Goal: Task Accomplishment & Management: Use online tool/utility

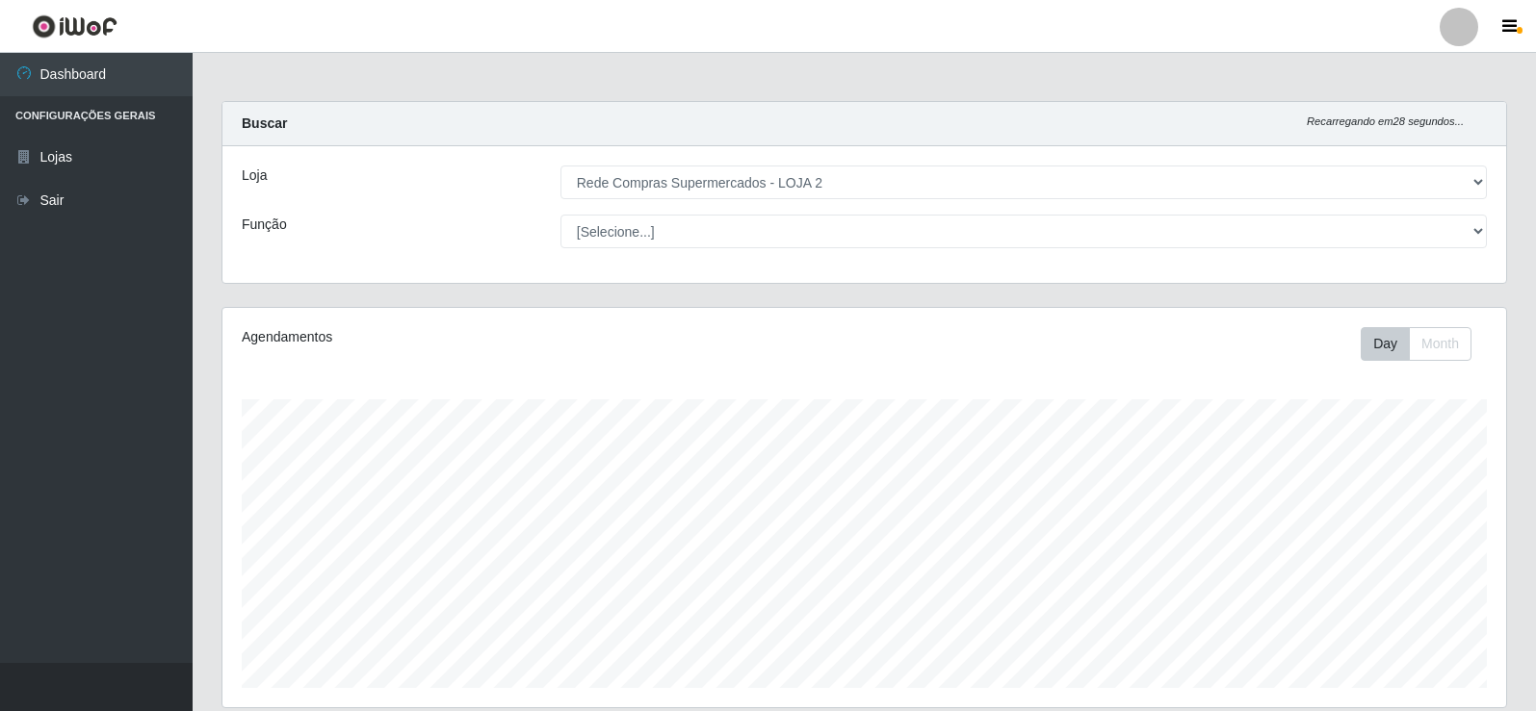
select select "161"
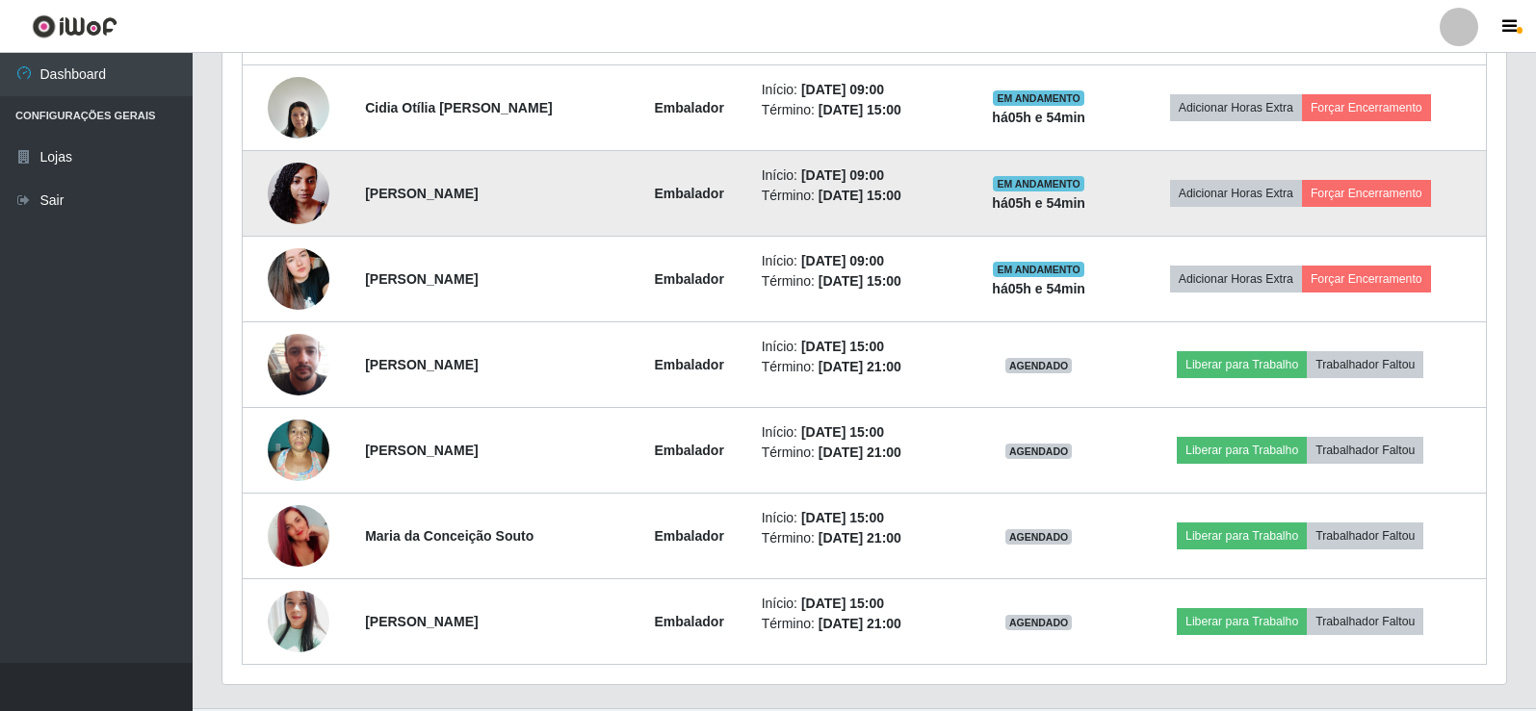
scroll to position [866, 0]
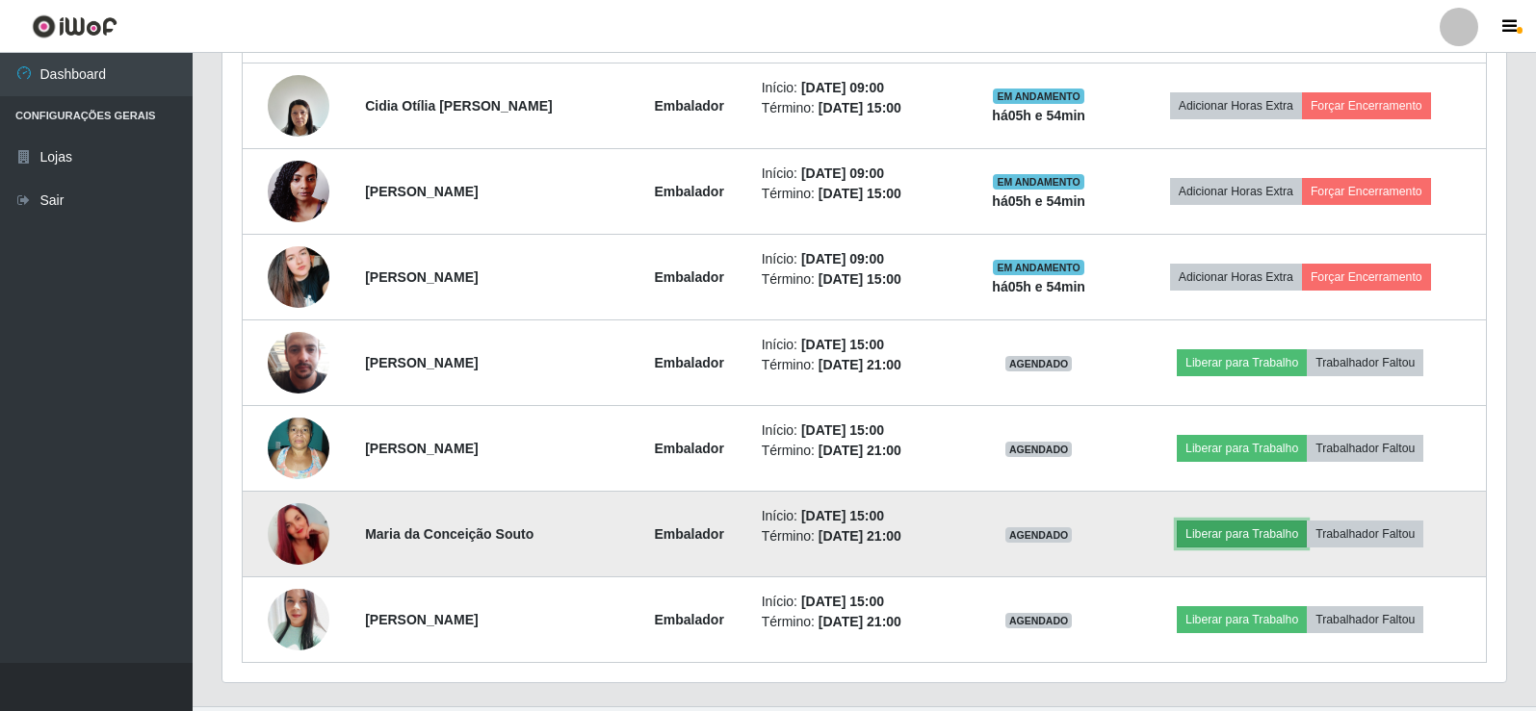
click at [1247, 530] on button "Liberar para Trabalho" at bounding box center [1241, 534] width 130 height 27
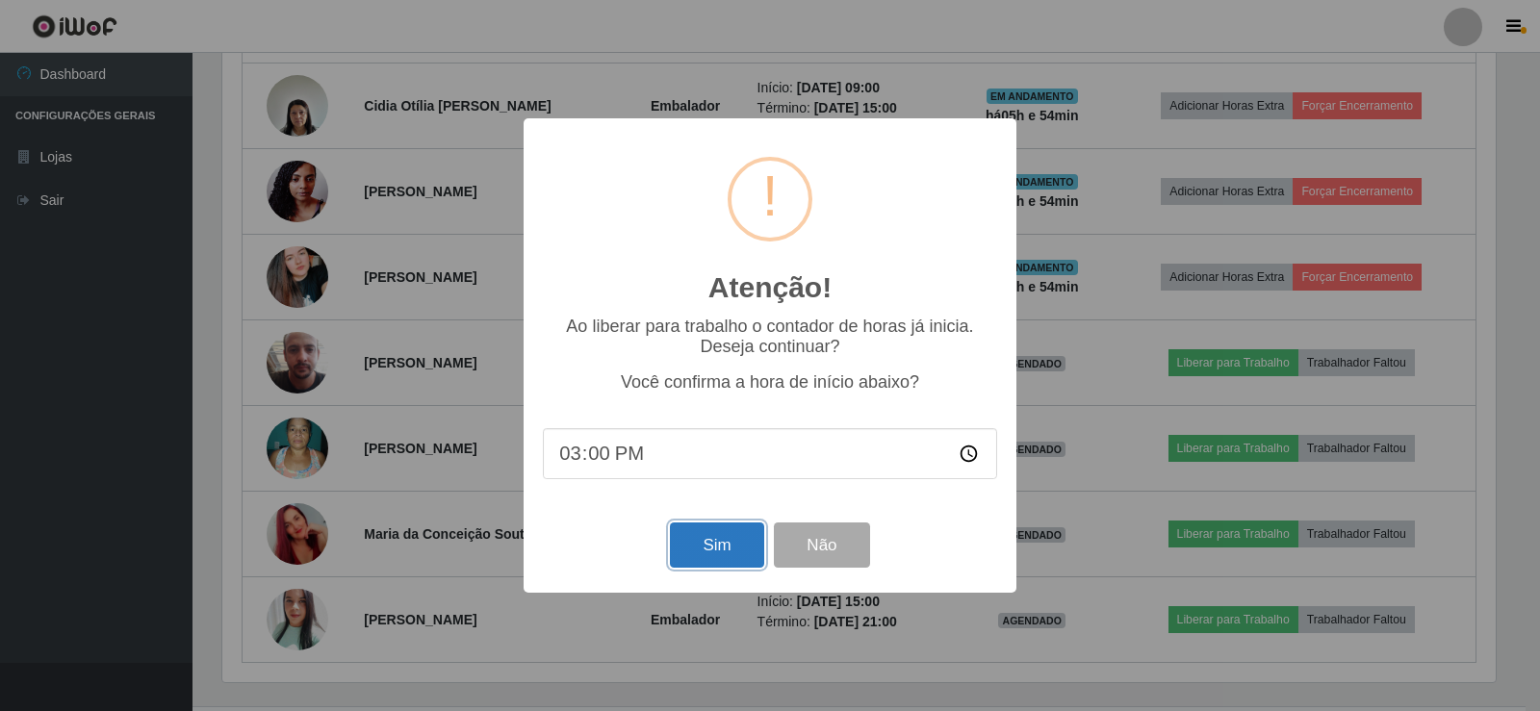
click at [694, 552] on button "Sim" at bounding box center [716, 545] width 93 height 45
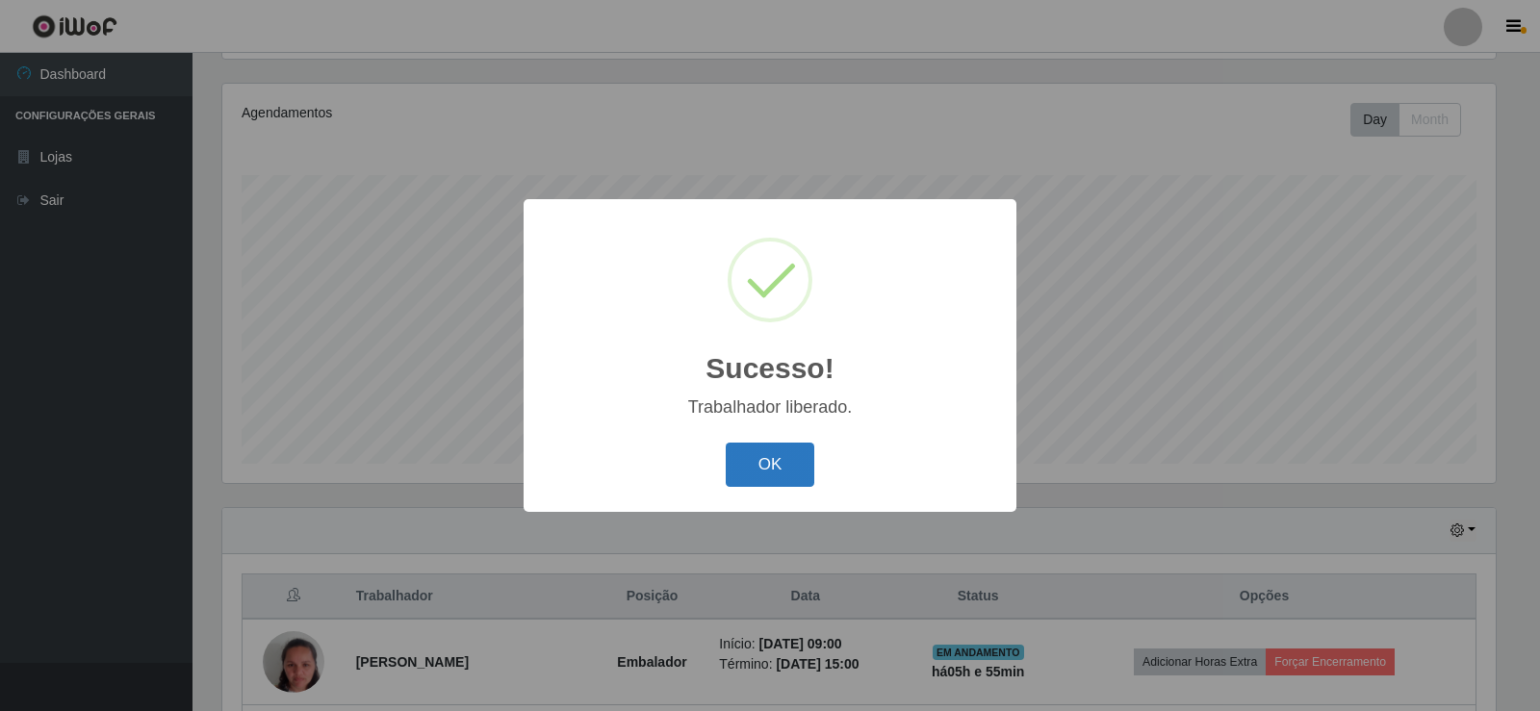
click at [753, 486] on button "OK" at bounding box center [771, 465] width 90 height 45
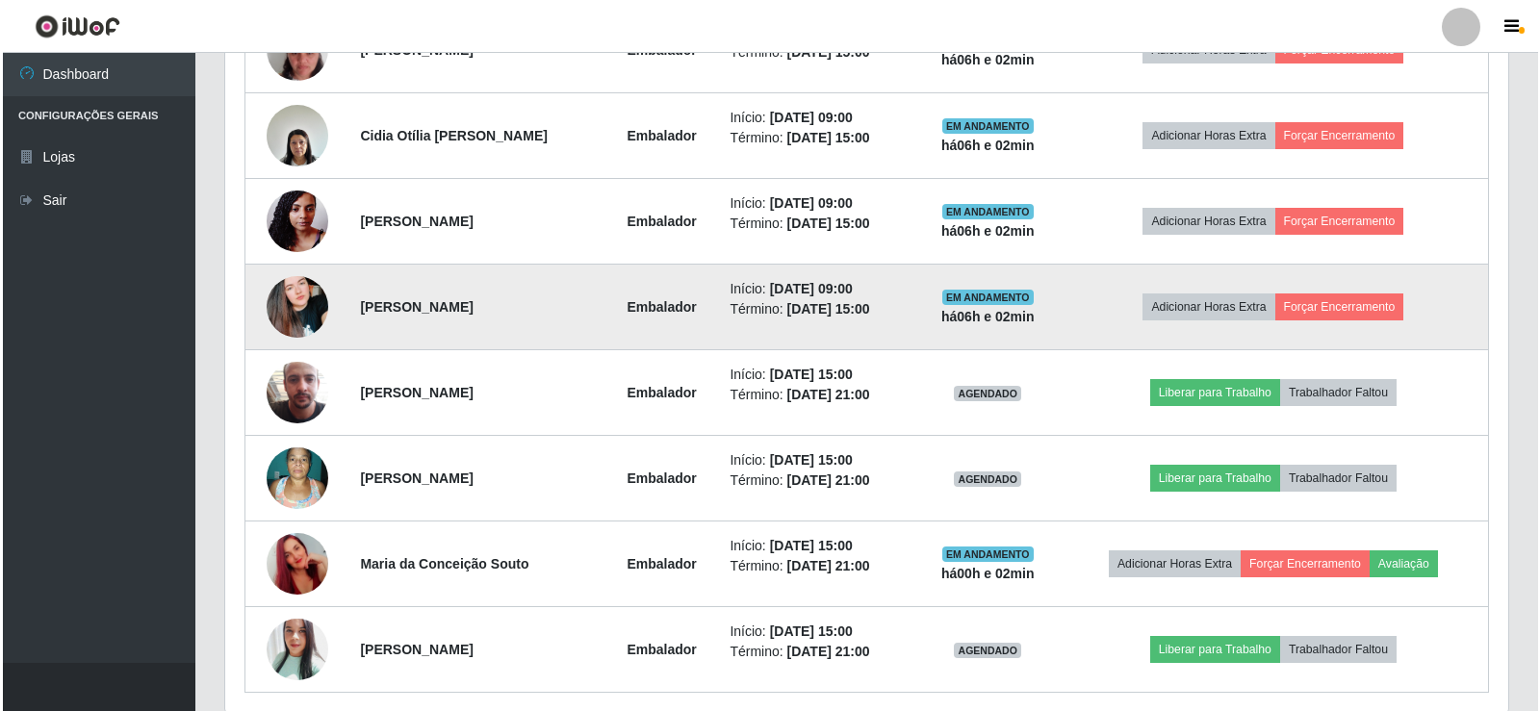
scroll to position [802, 0]
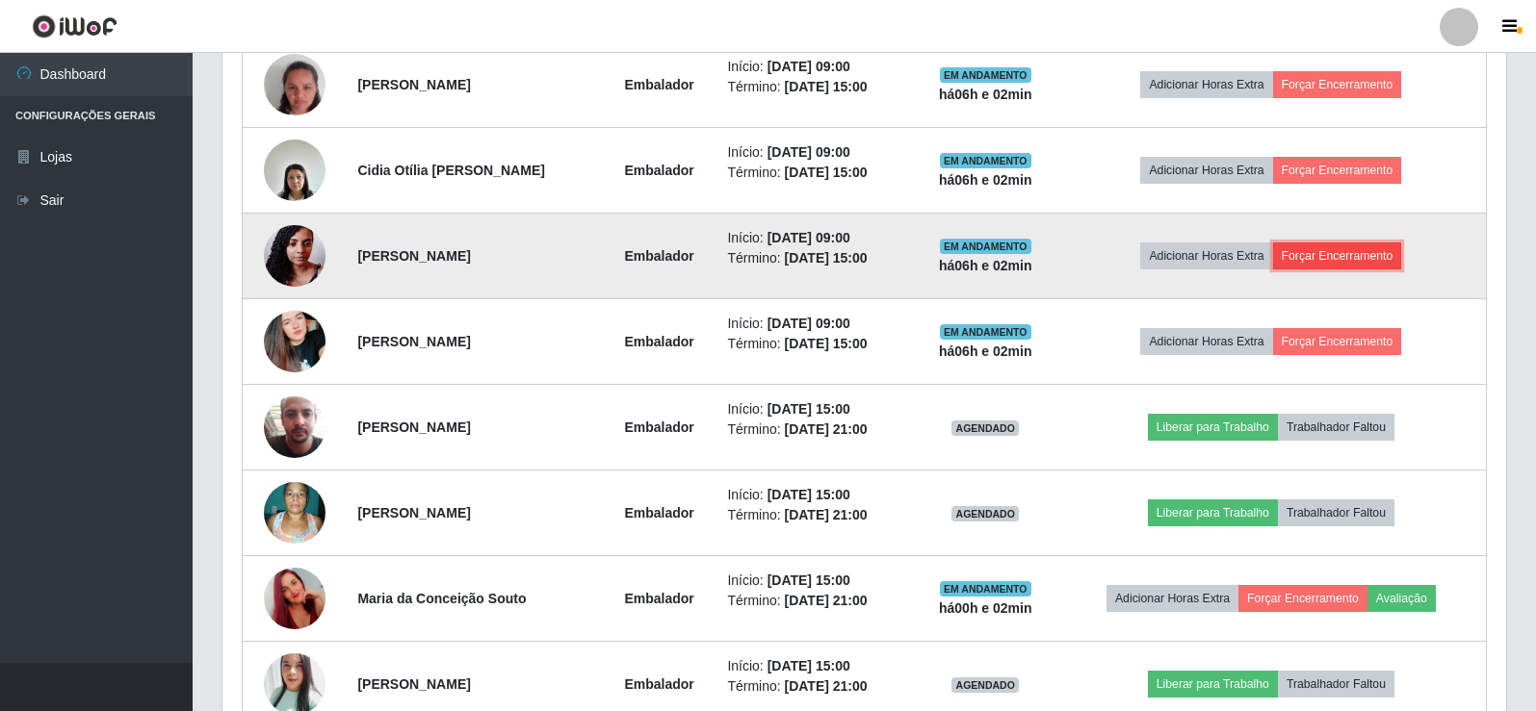
click at [1385, 264] on button "Forçar Encerramento" at bounding box center [1337, 256] width 129 height 27
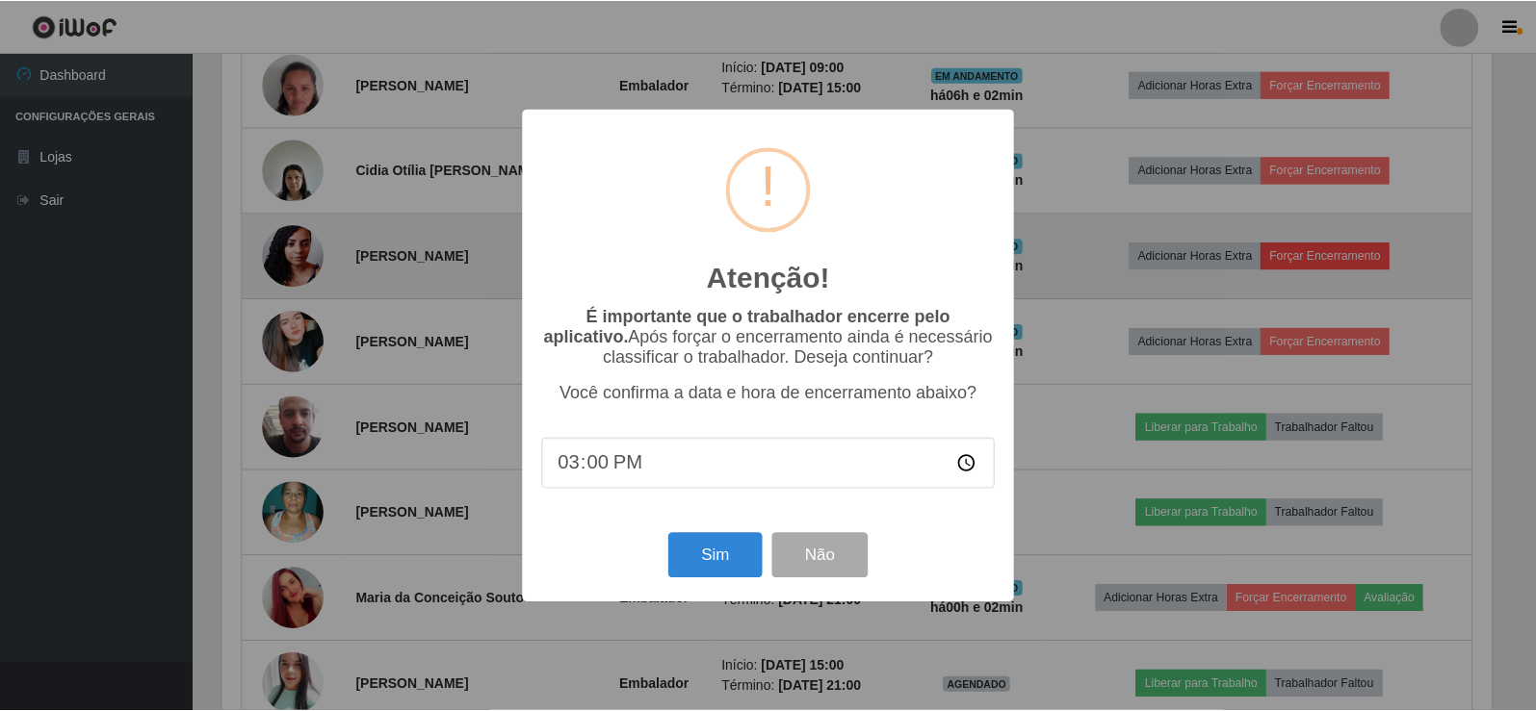
scroll to position [400, 1274]
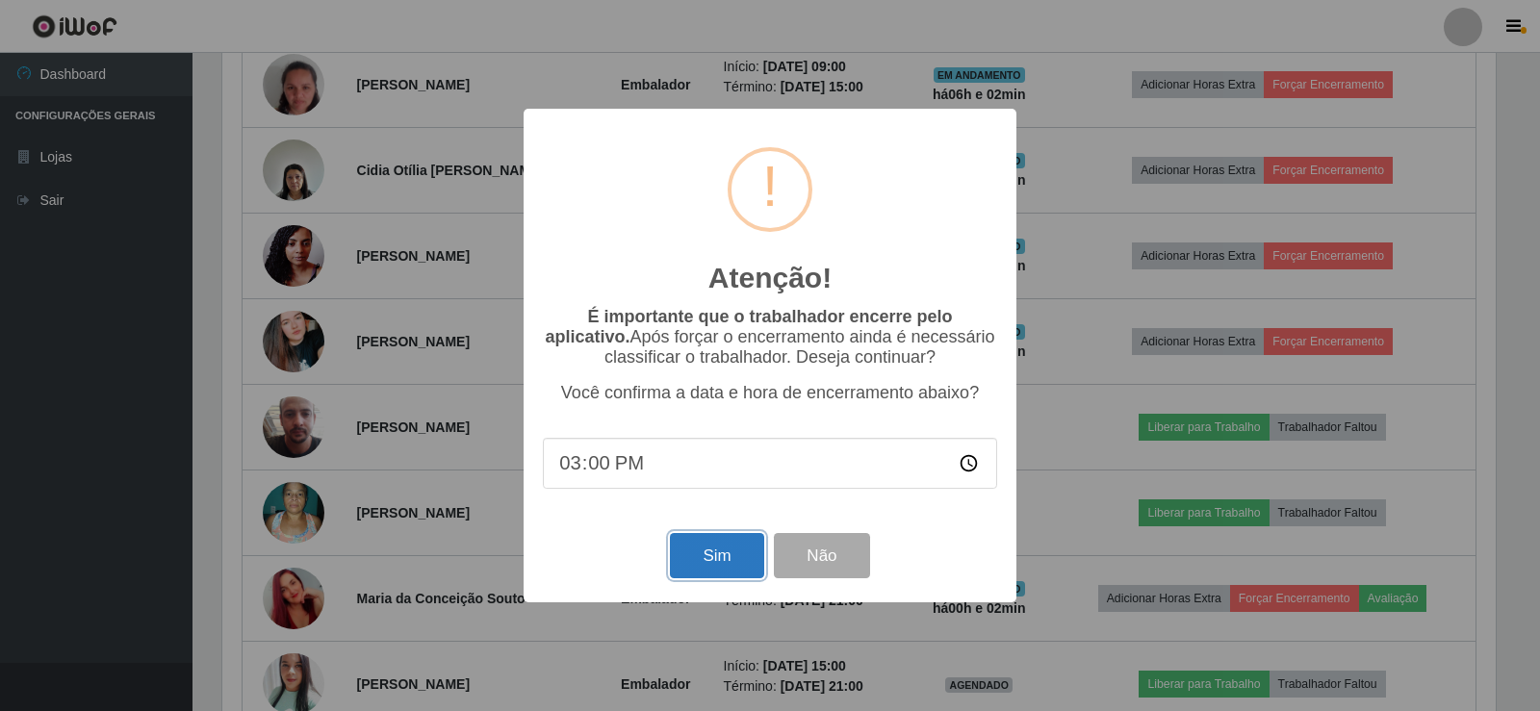
click at [738, 572] on button "Sim" at bounding box center [716, 555] width 93 height 45
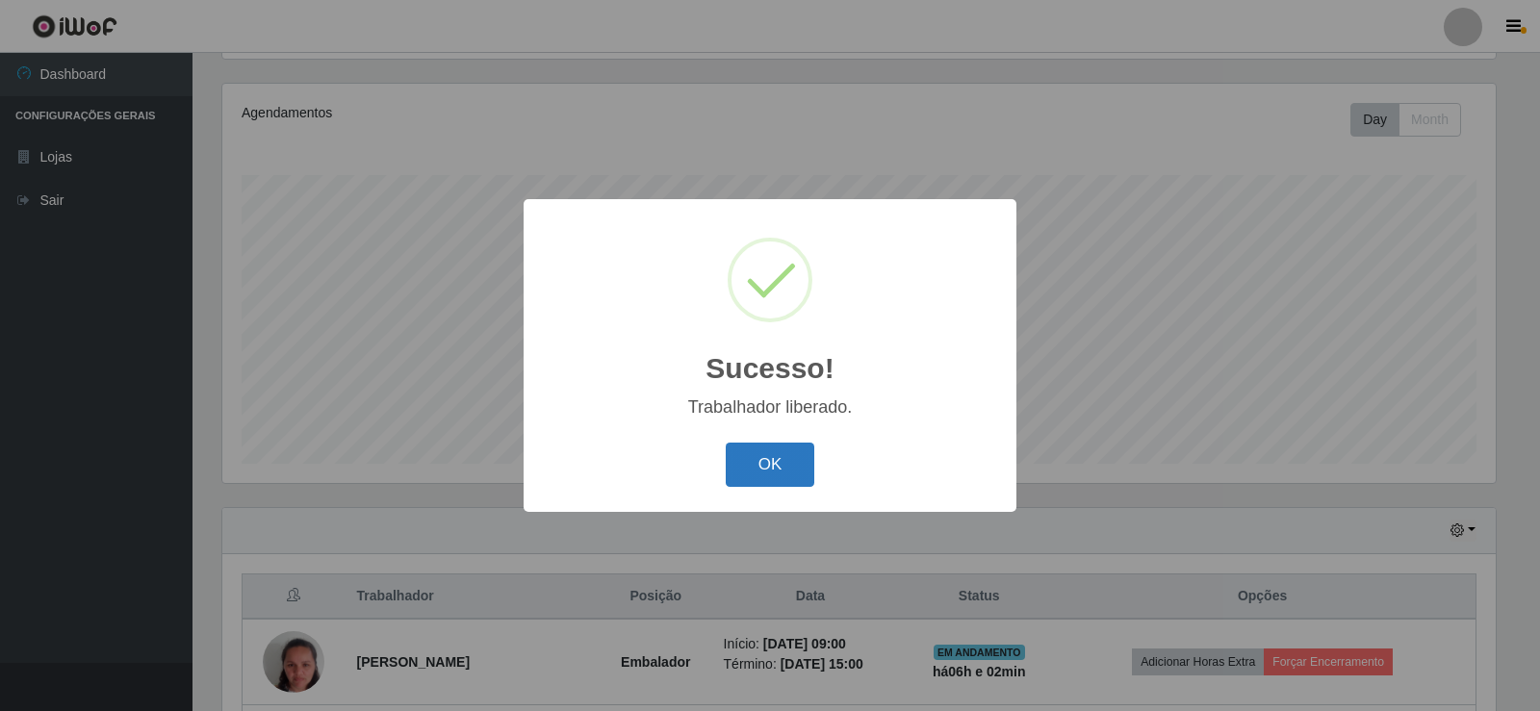
click at [771, 470] on button "OK" at bounding box center [771, 465] width 90 height 45
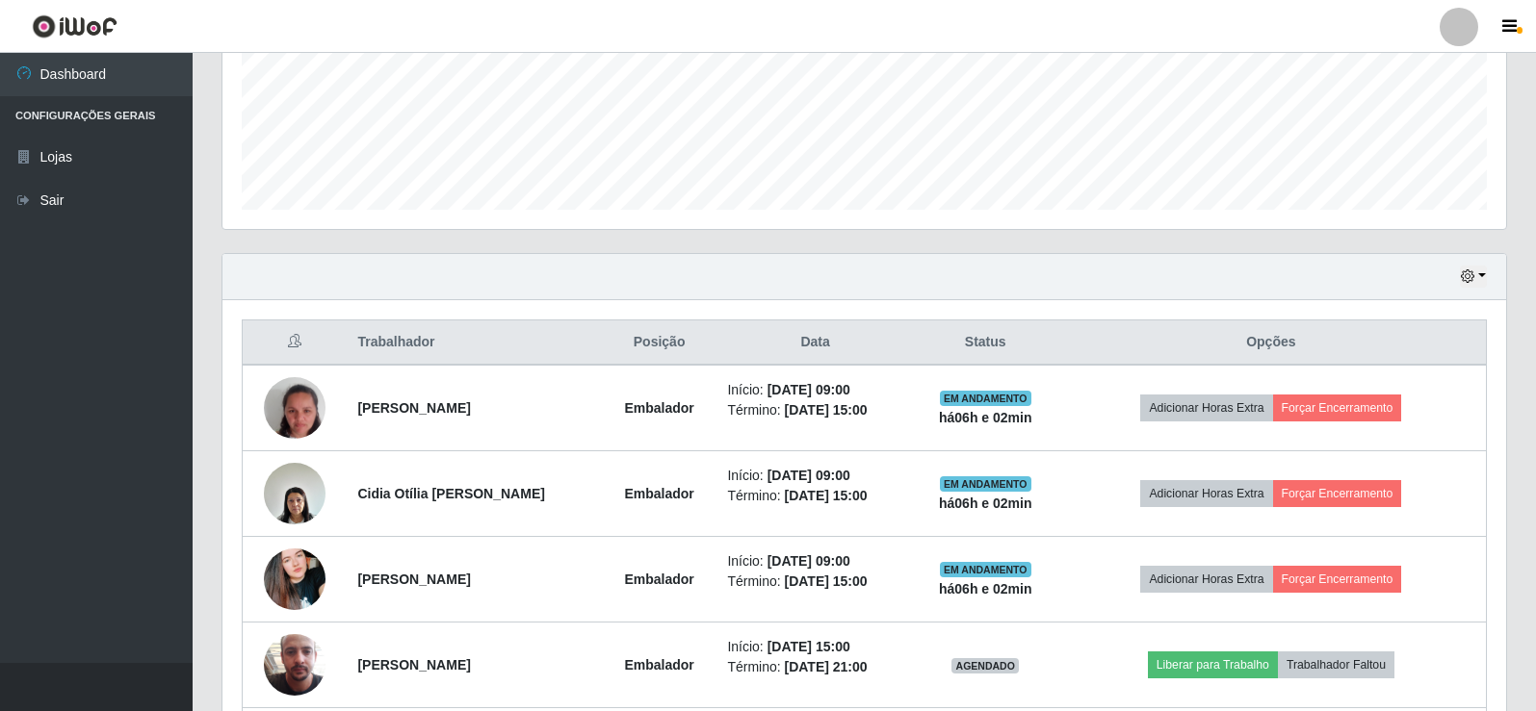
scroll to position [513, 0]
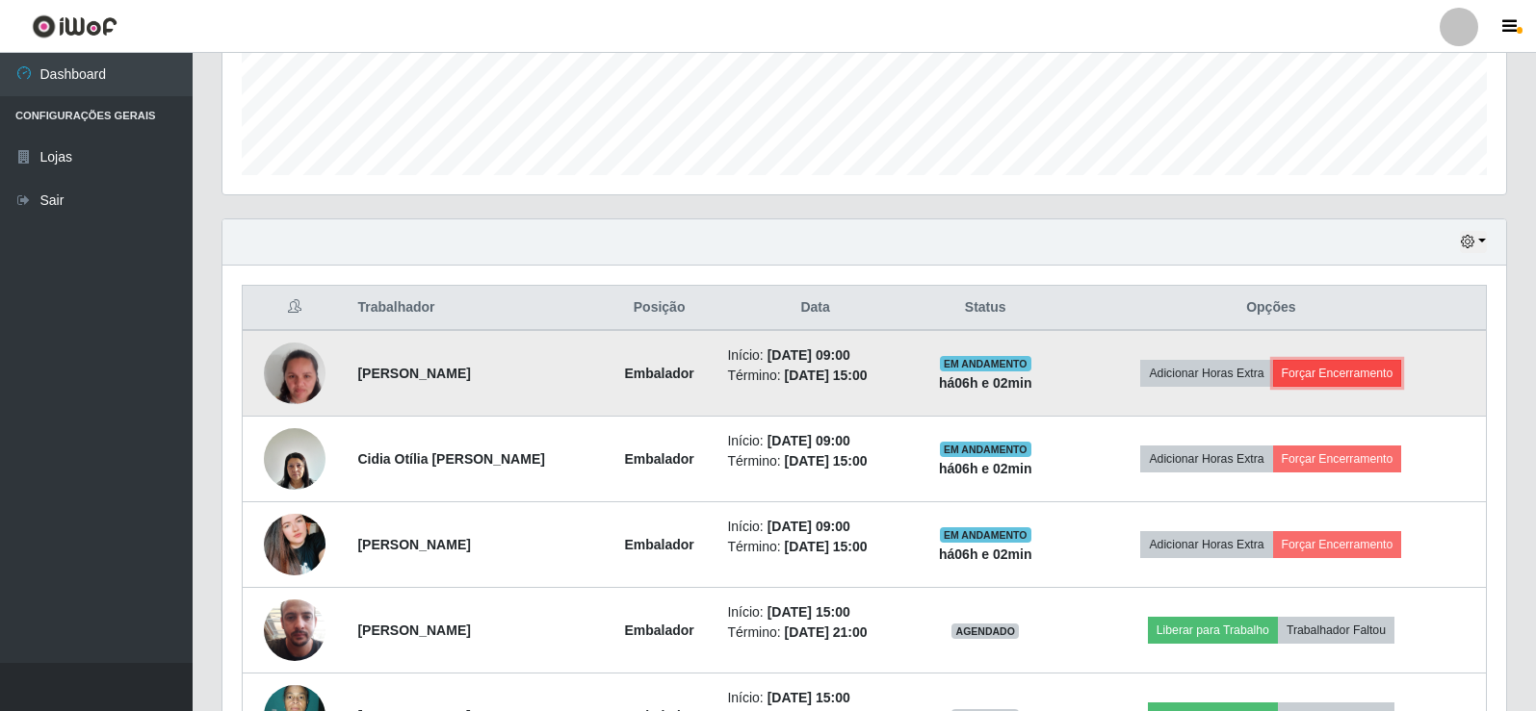
click at [1376, 372] on button "Forçar Encerramento" at bounding box center [1337, 373] width 129 height 27
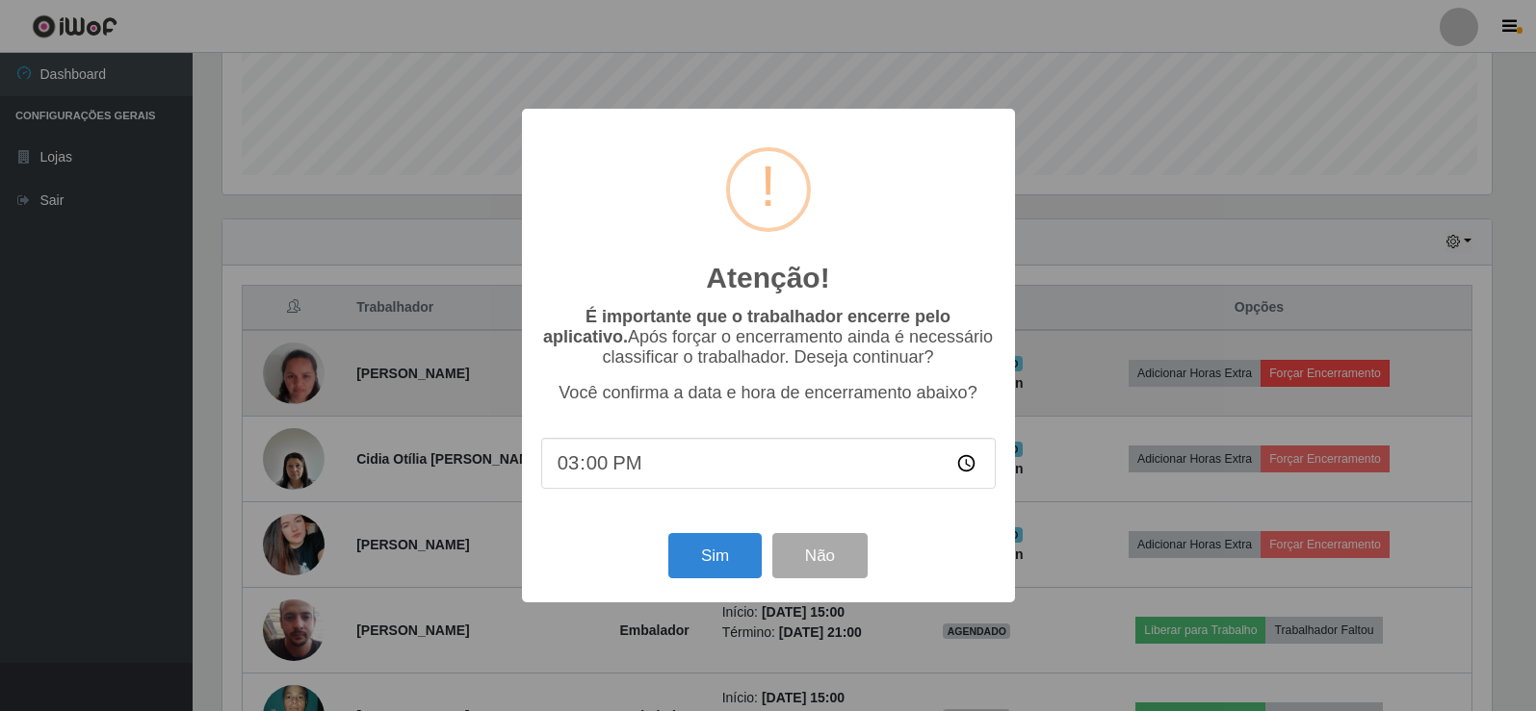
scroll to position [400, 1274]
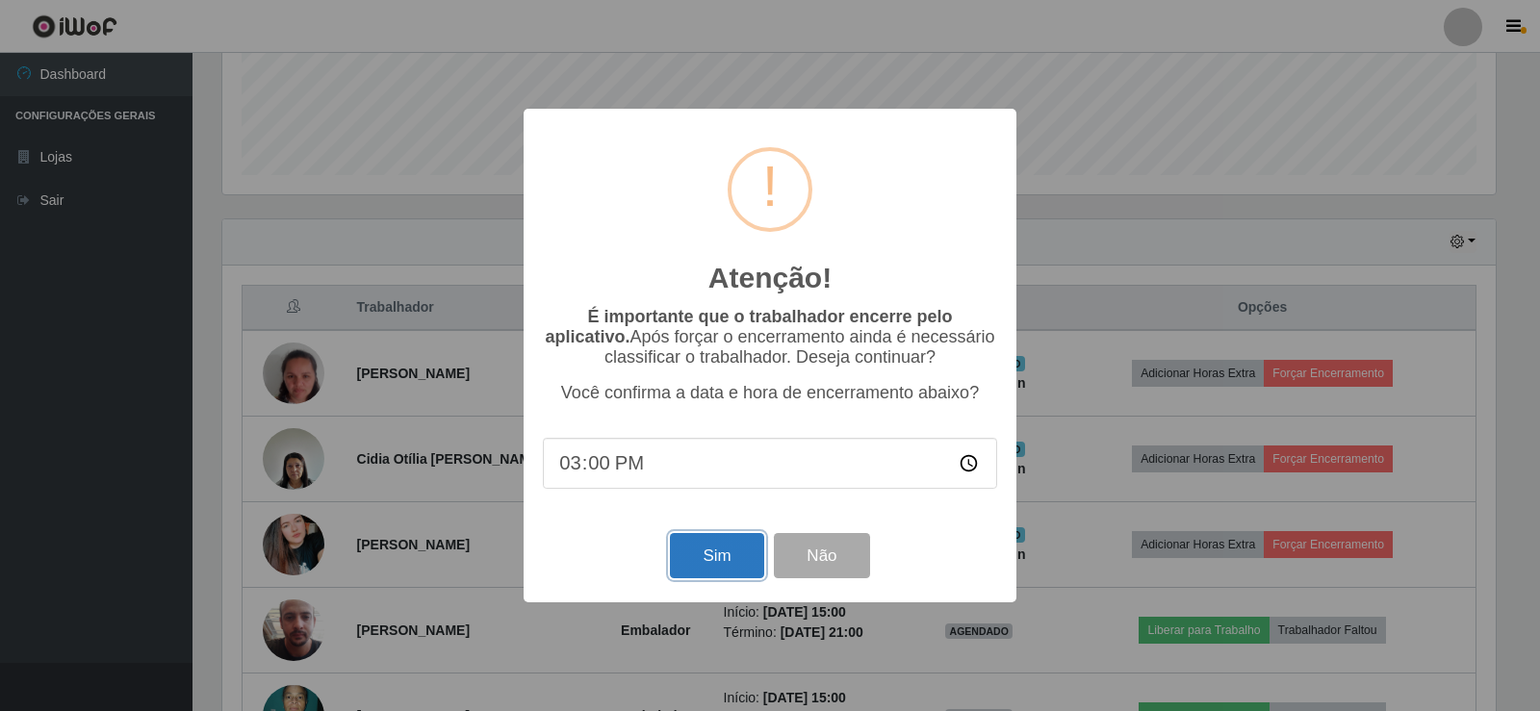
click at [729, 550] on button "Sim" at bounding box center [716, 555] width 93 height 45
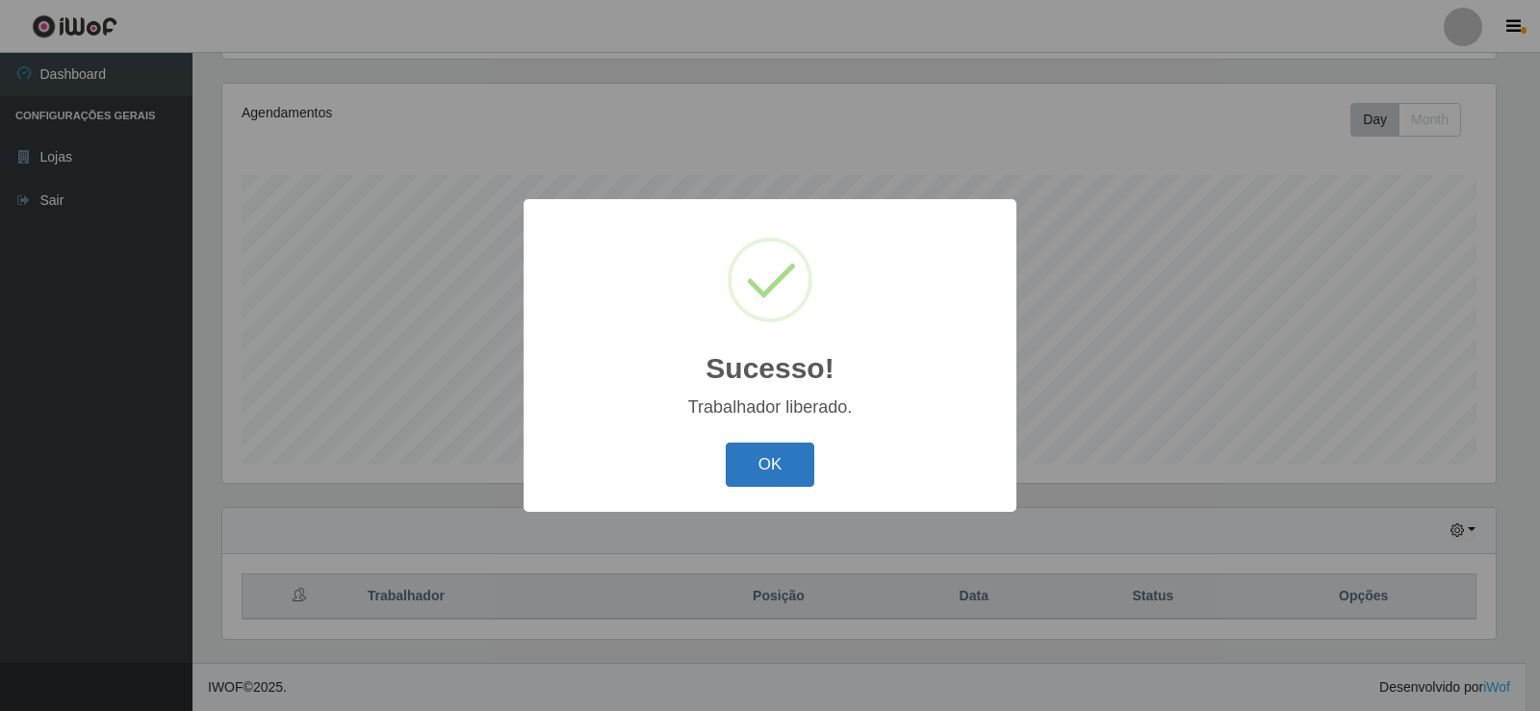
click at [754, 458] on button "OK" at bounding box center [771, 465] width 90 height 45
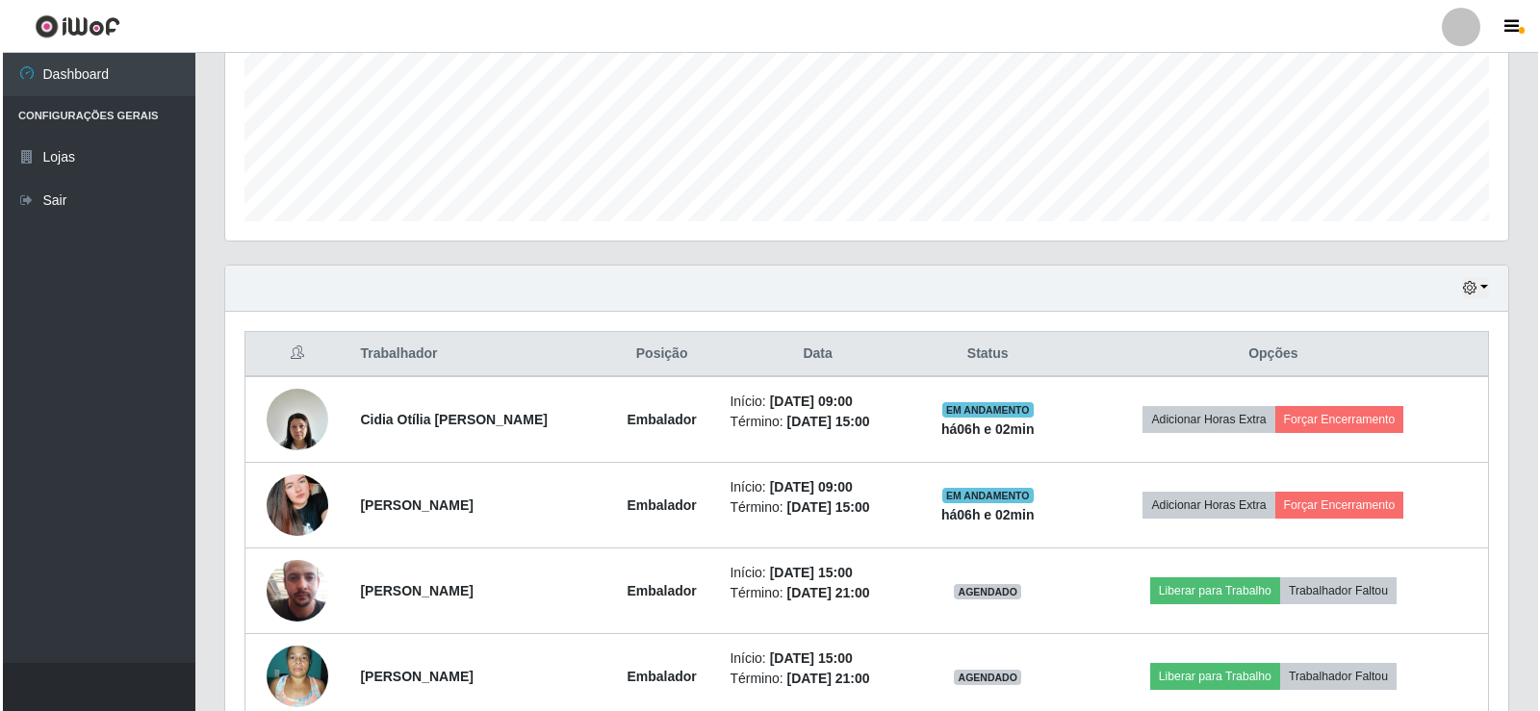
scroll to position [513, 0]
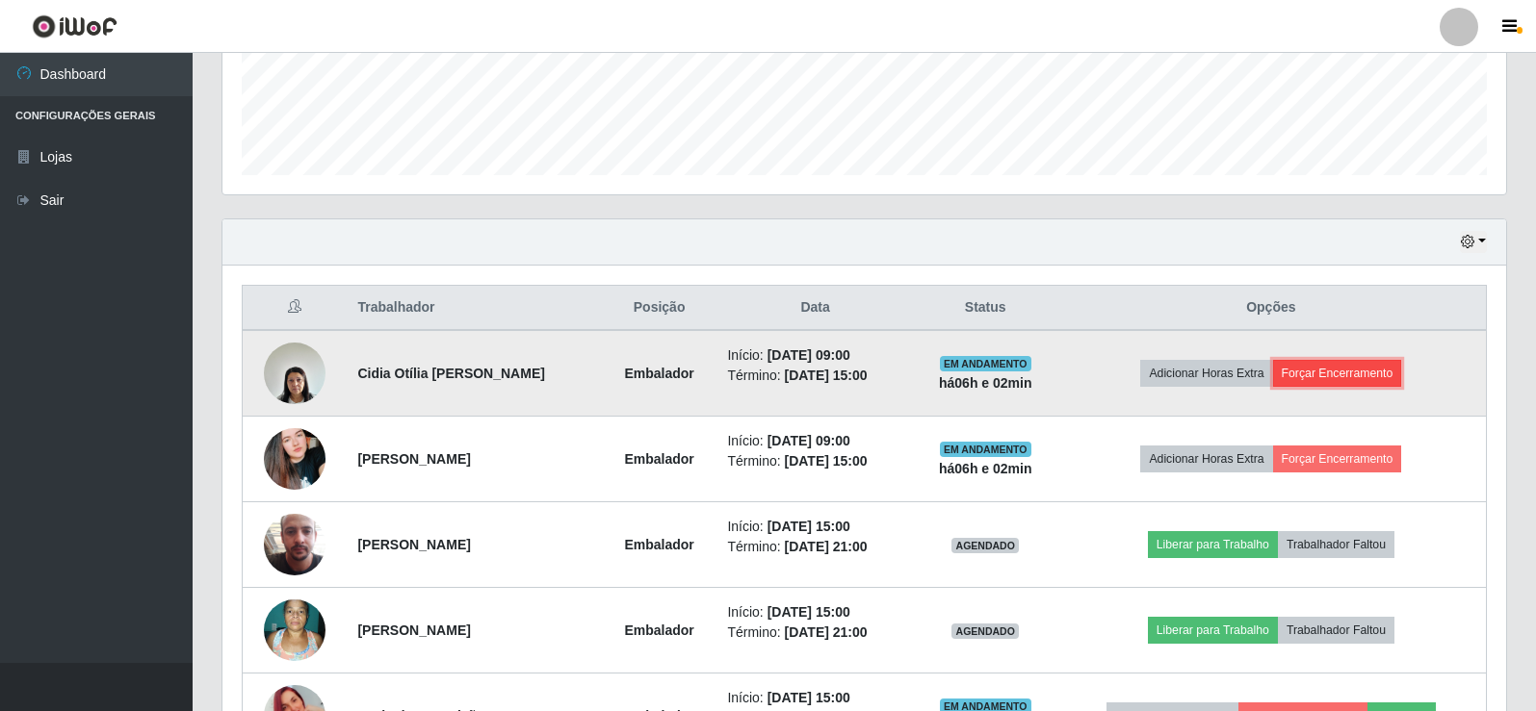
click at [1386, 376] on button "Forçar Encerramento" at bounding box center [1337, 373] width 129 height 27
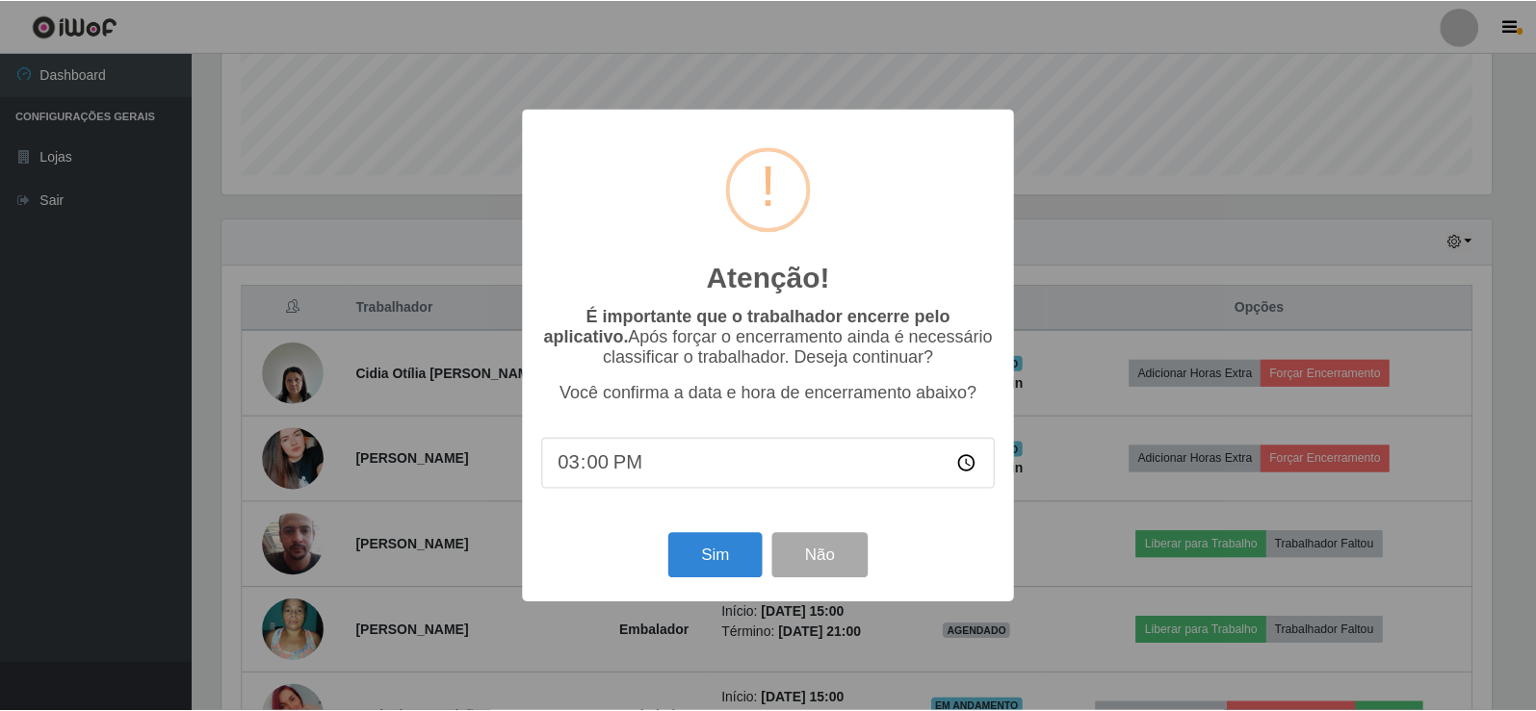
scroll to position [400, 1274]
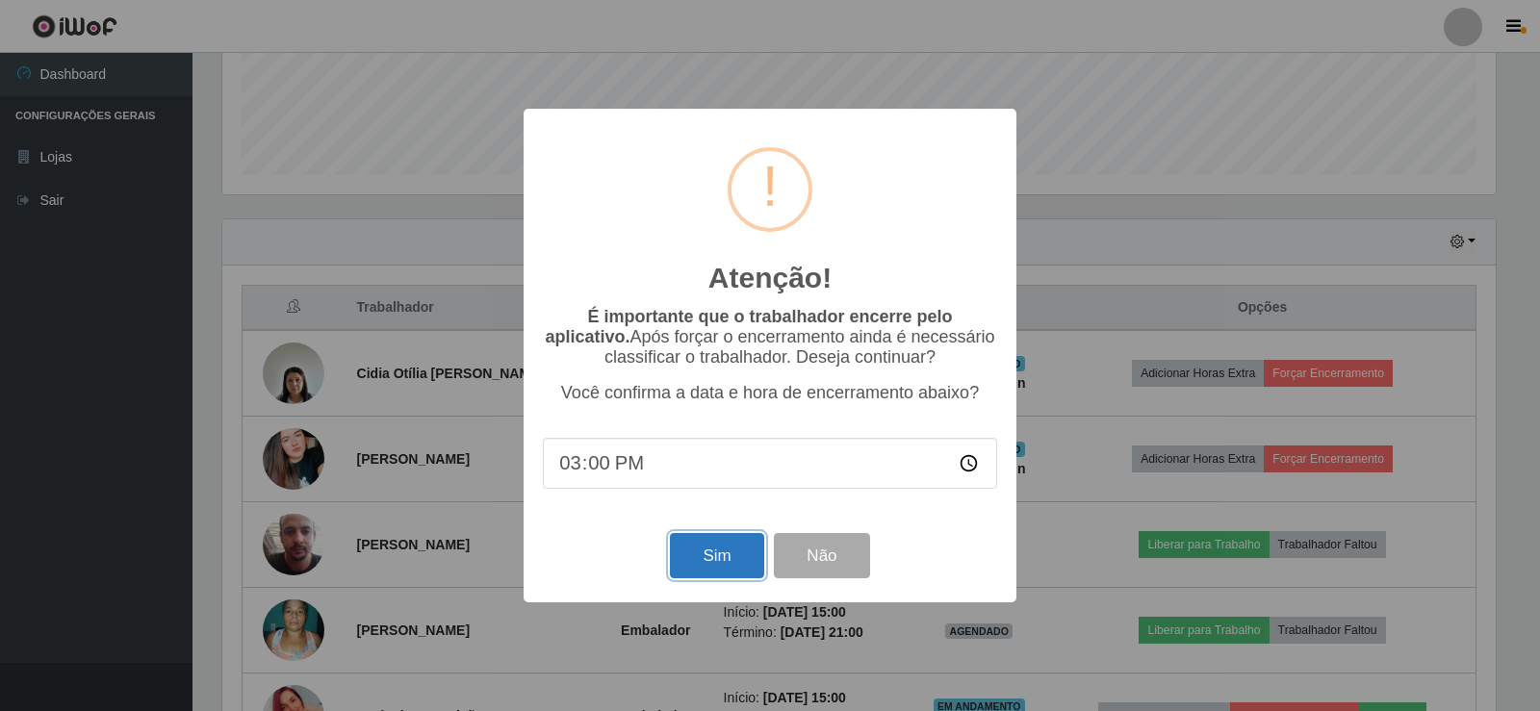
click at [737, 573] on button "Sim" at bounding box center [716, 555] width 93 height 45
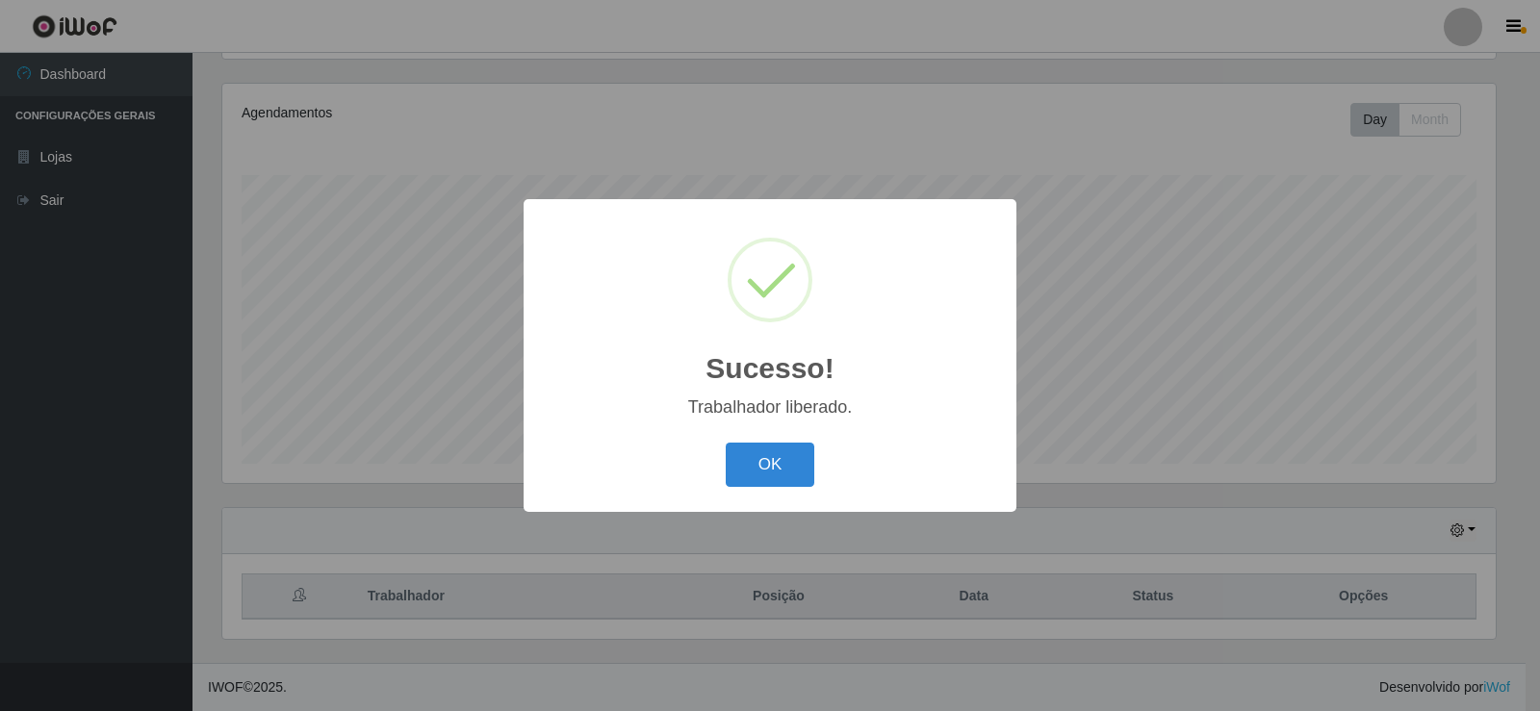
click at [778, 440] on div "OK Cancel" at bounding box center [770, 464] width 454 height 55
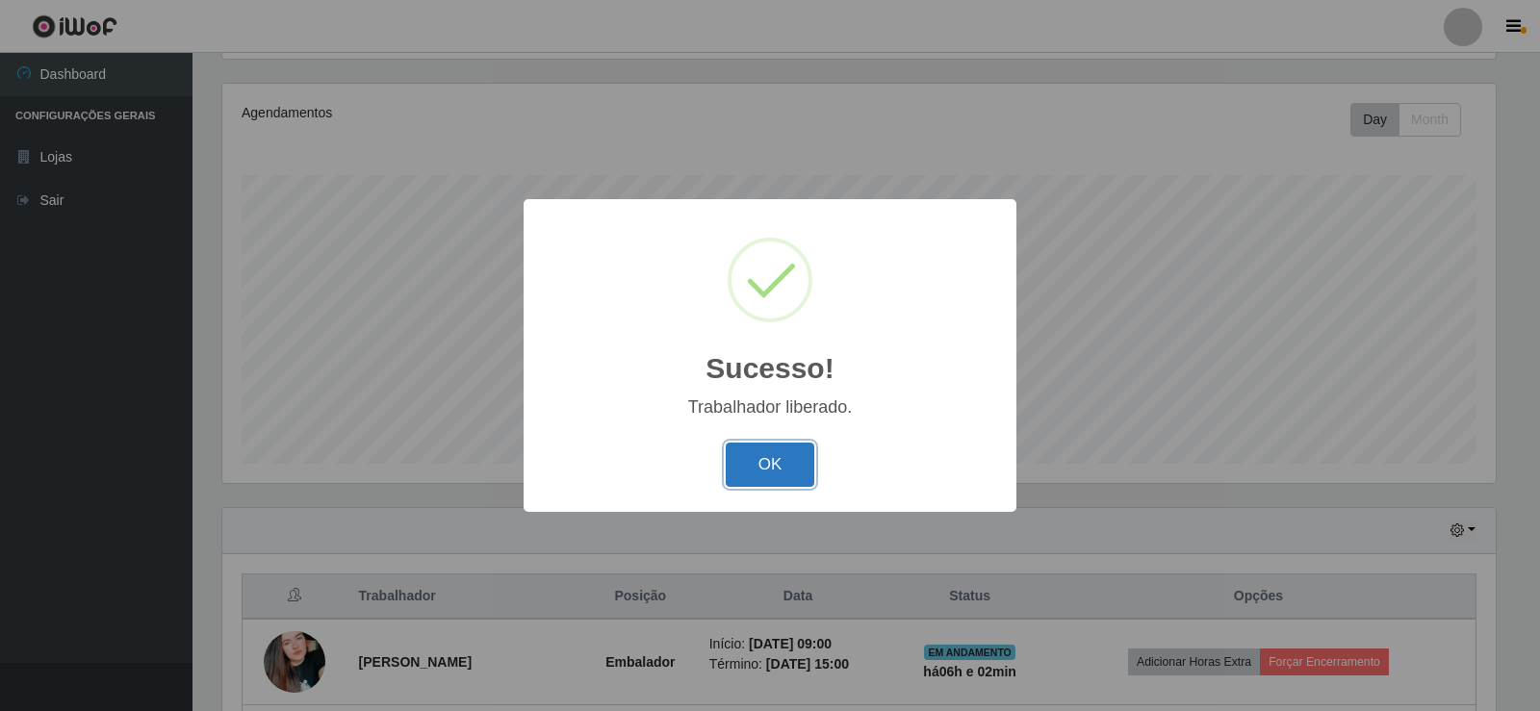
click at [781, 465] on button "OK" at bounding box center [771, 465] width 90 height 45
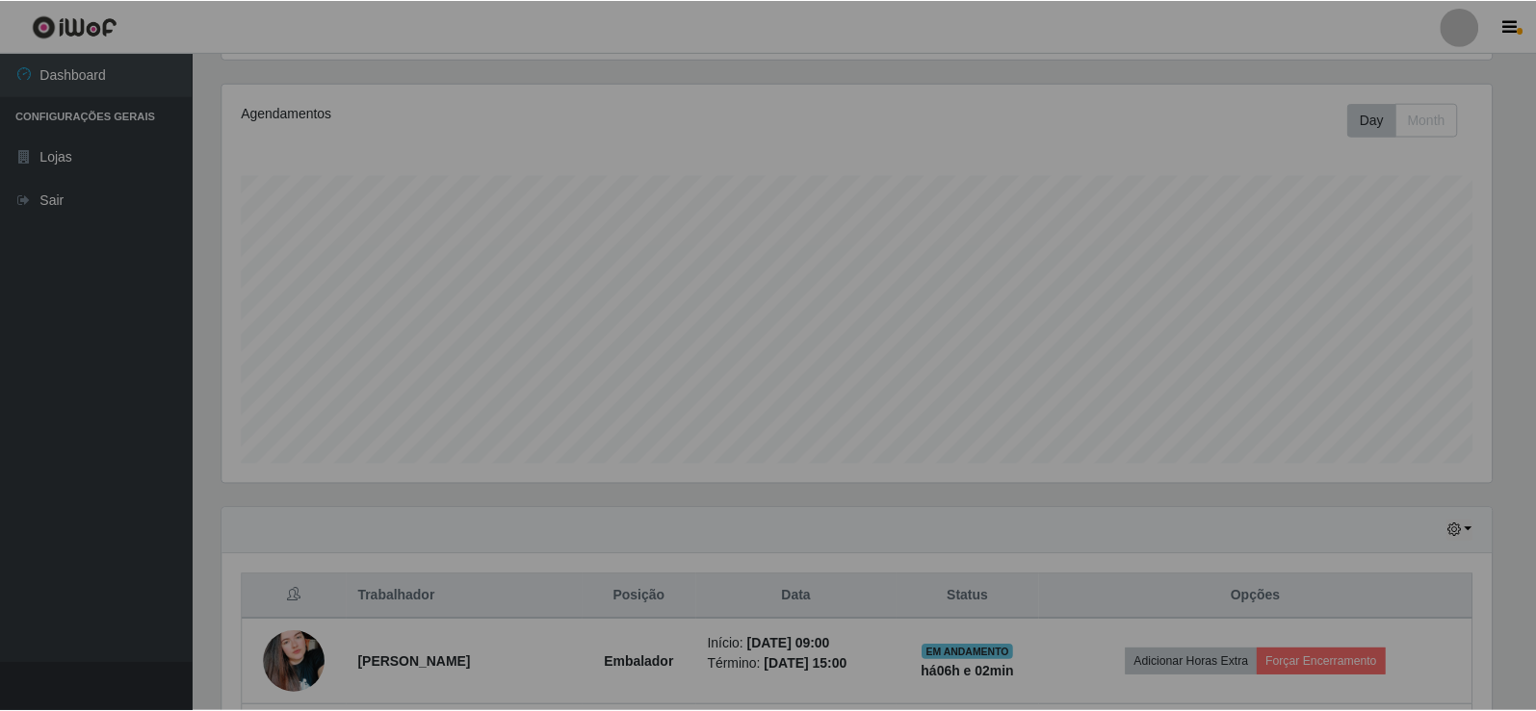
scroll to position [0, 0]
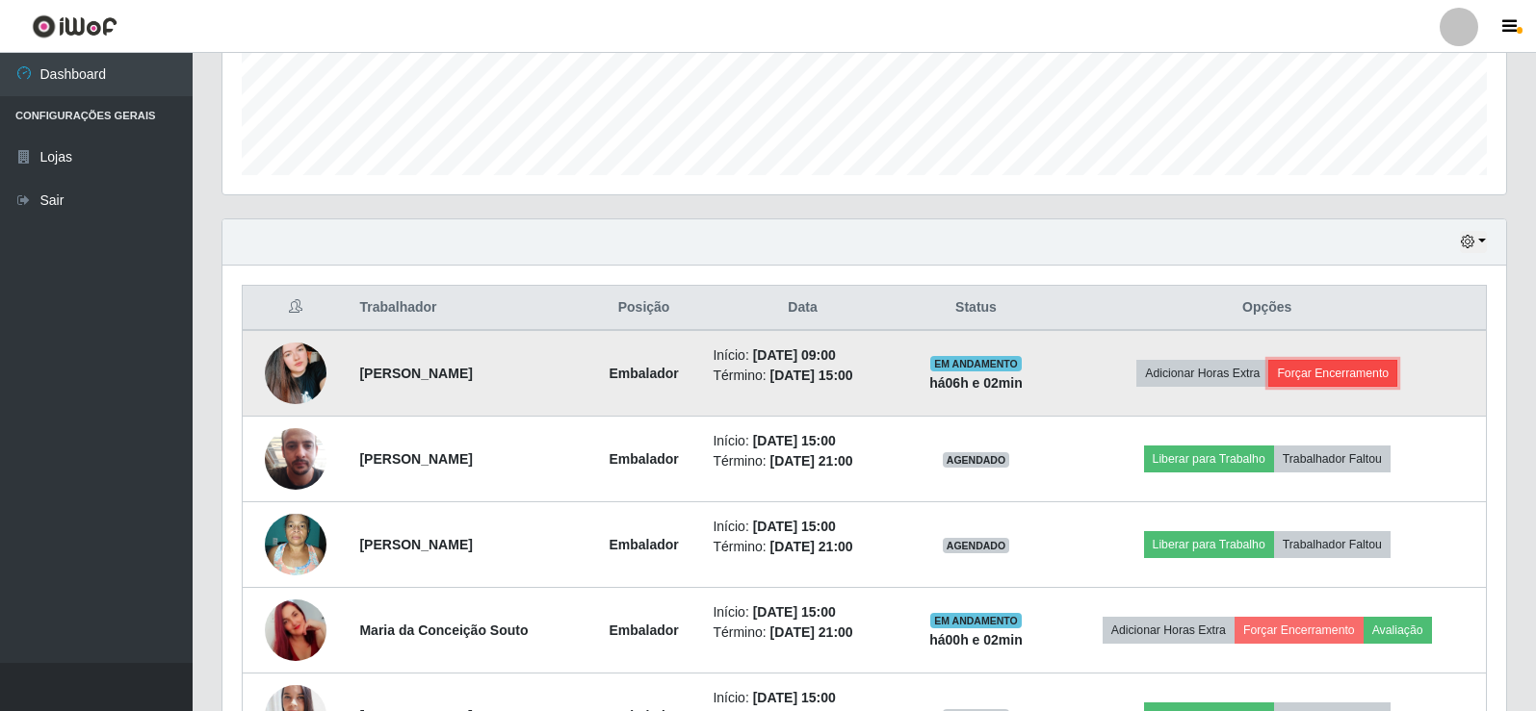
click at [1338, 386] on button "Forçar Encerramento" at bounding box center [1332, 373] width 129 height 27
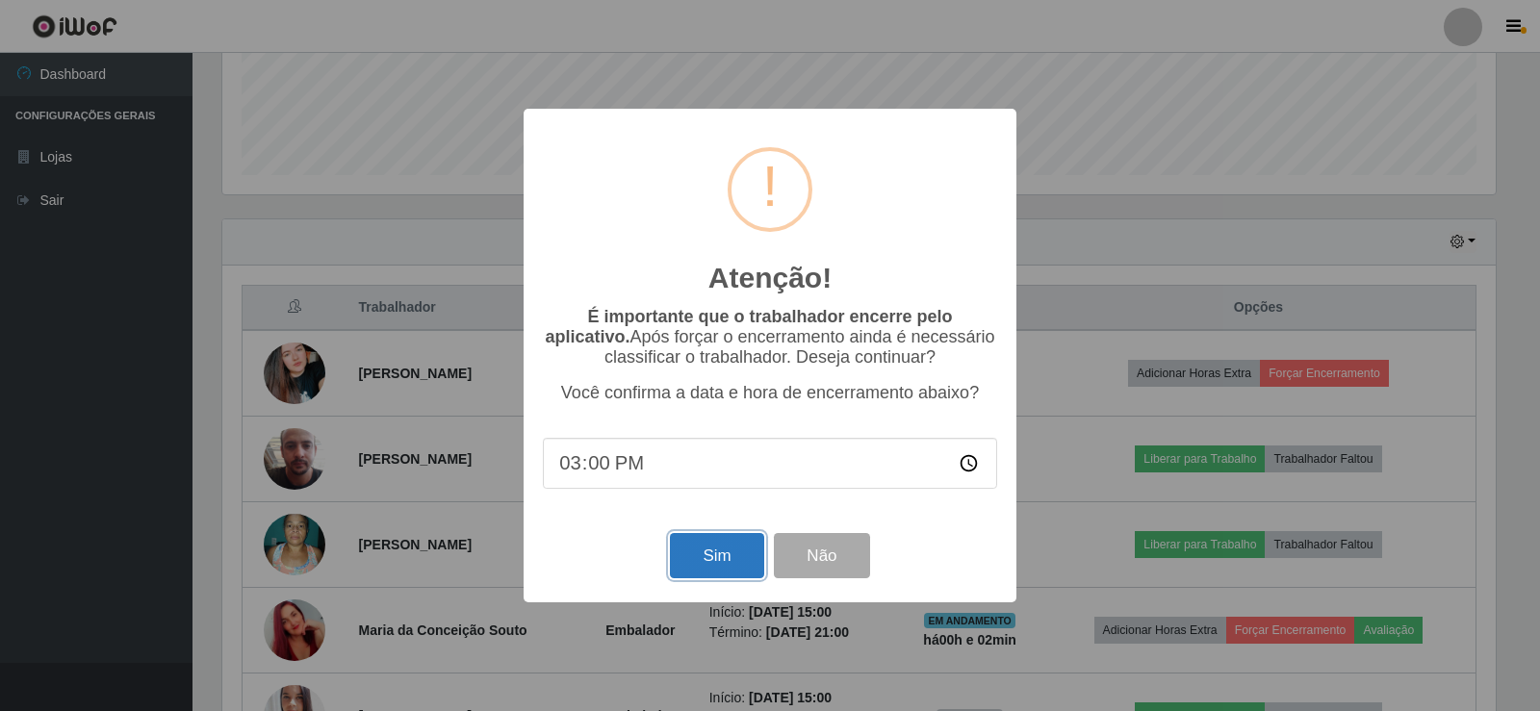
click at [752, 553] on button "Sim" at bounding box center [716, 555] width 93 height 45
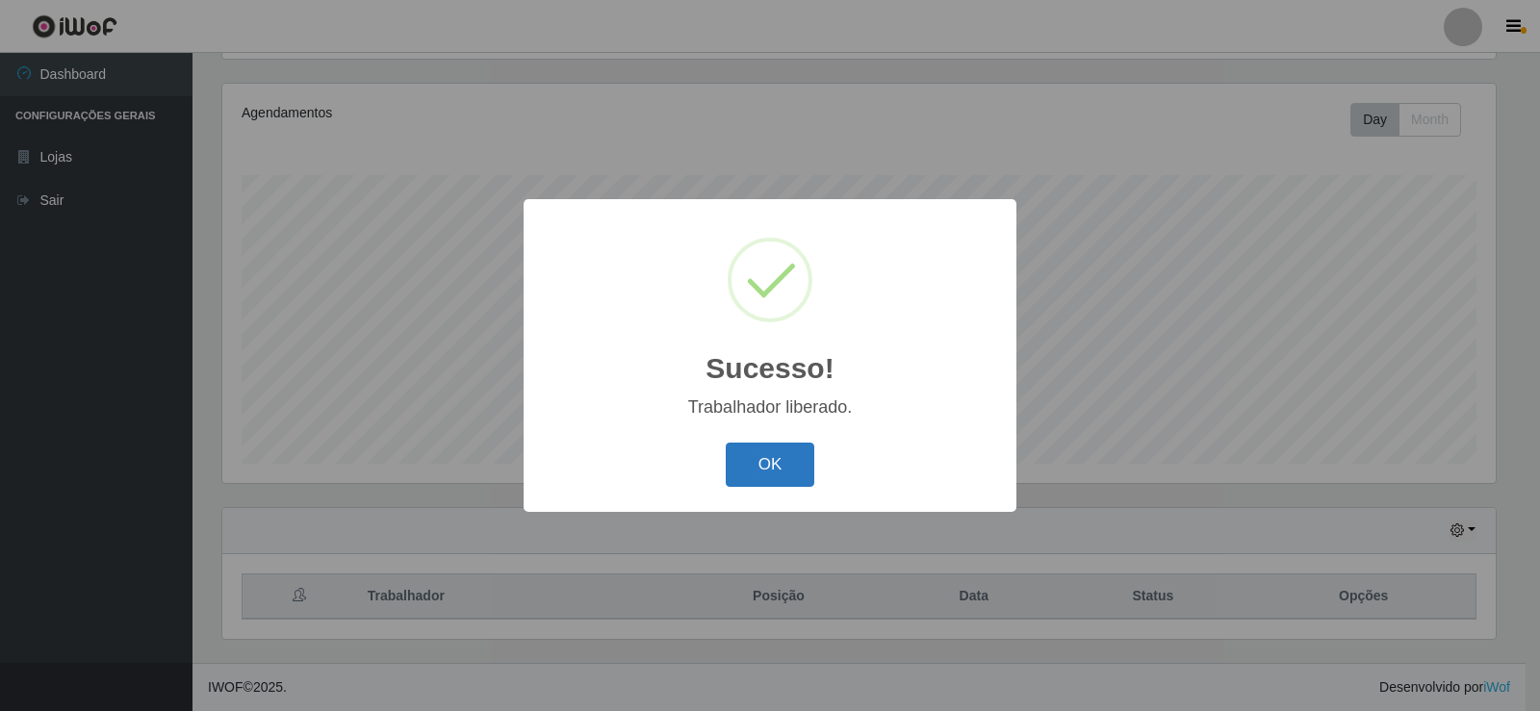
click at [771, 470] on button "OK" at bounding box center [771, 465] width 90 height 45
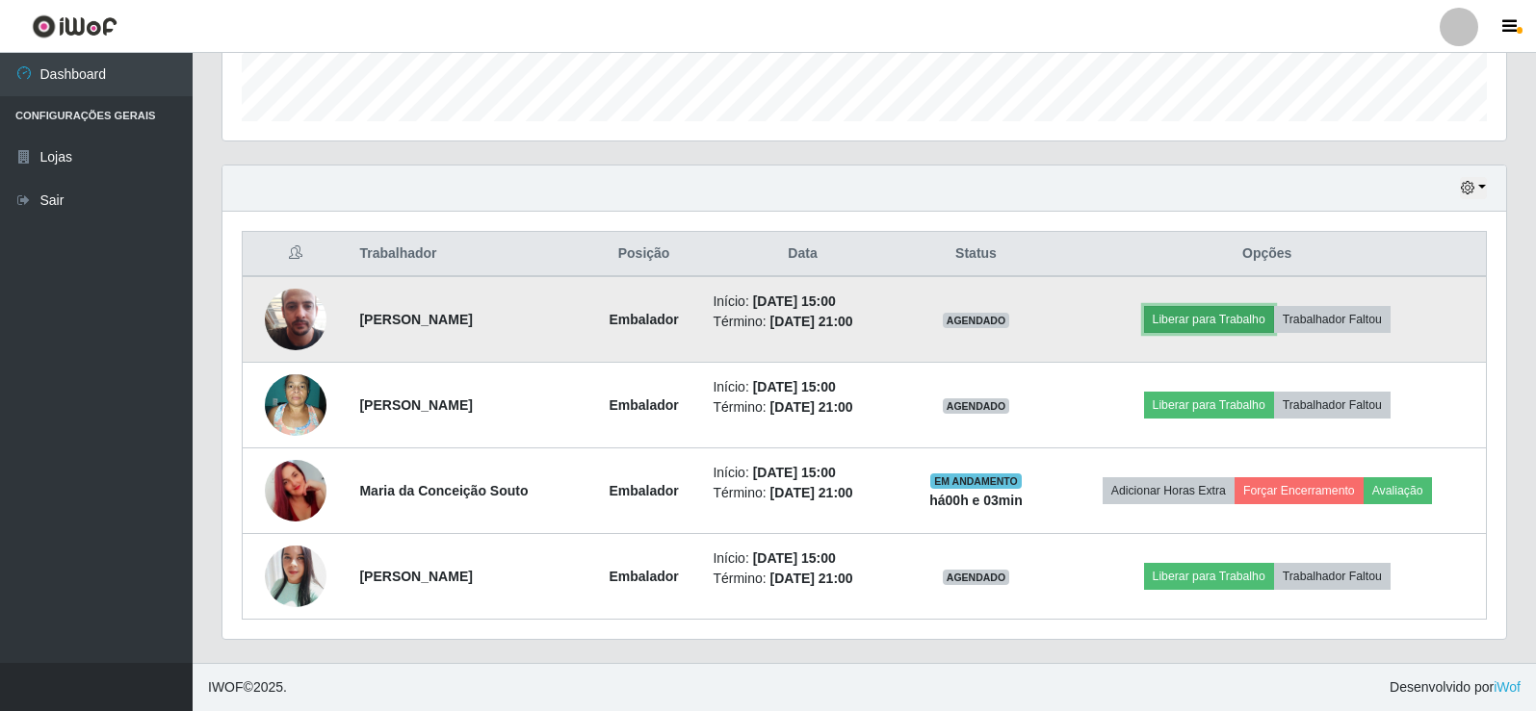
click at [1254, 313] on button "Liberar para Trabalho" at bounding box center [1209, 319] width 130 height 27
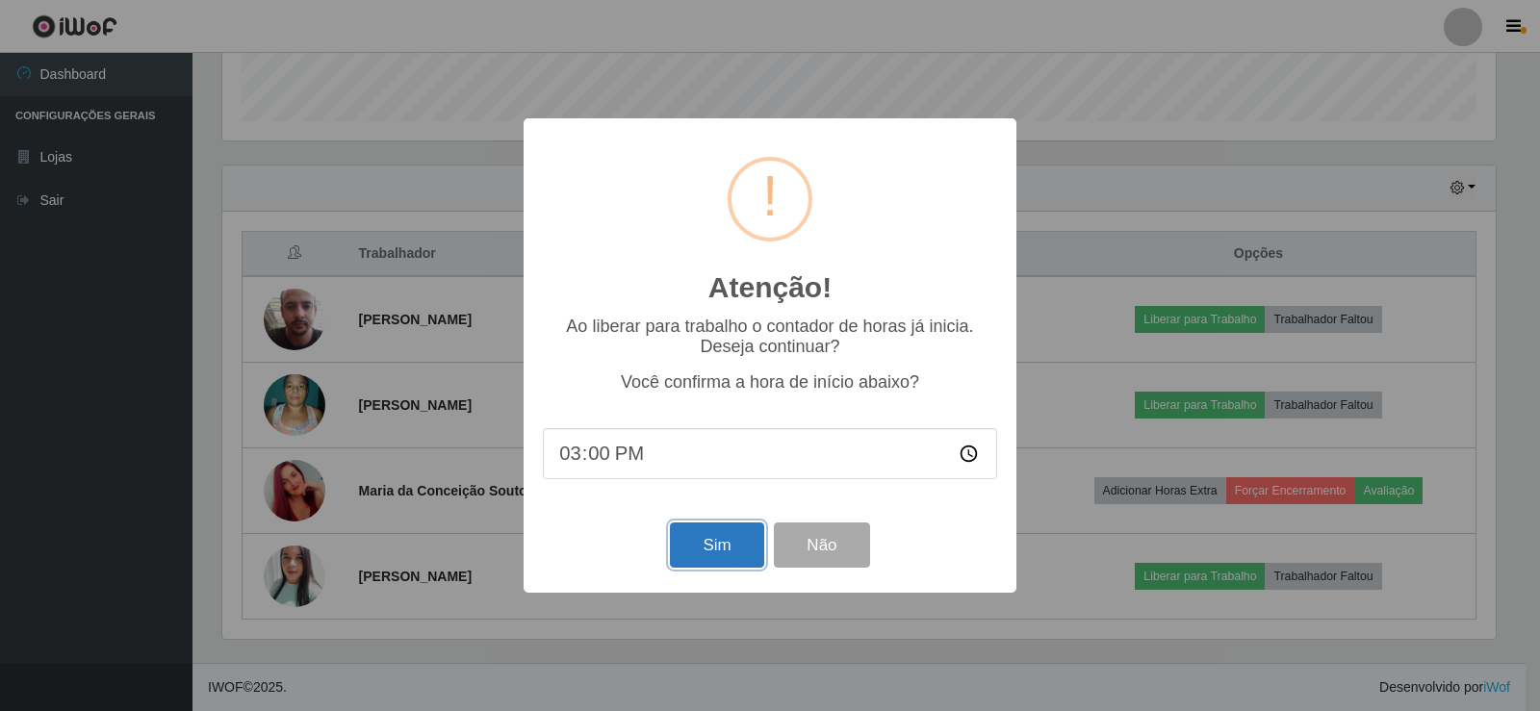
click at [686, 564] on button "Sim" at bounding box center [716, 545] width 93 height 45
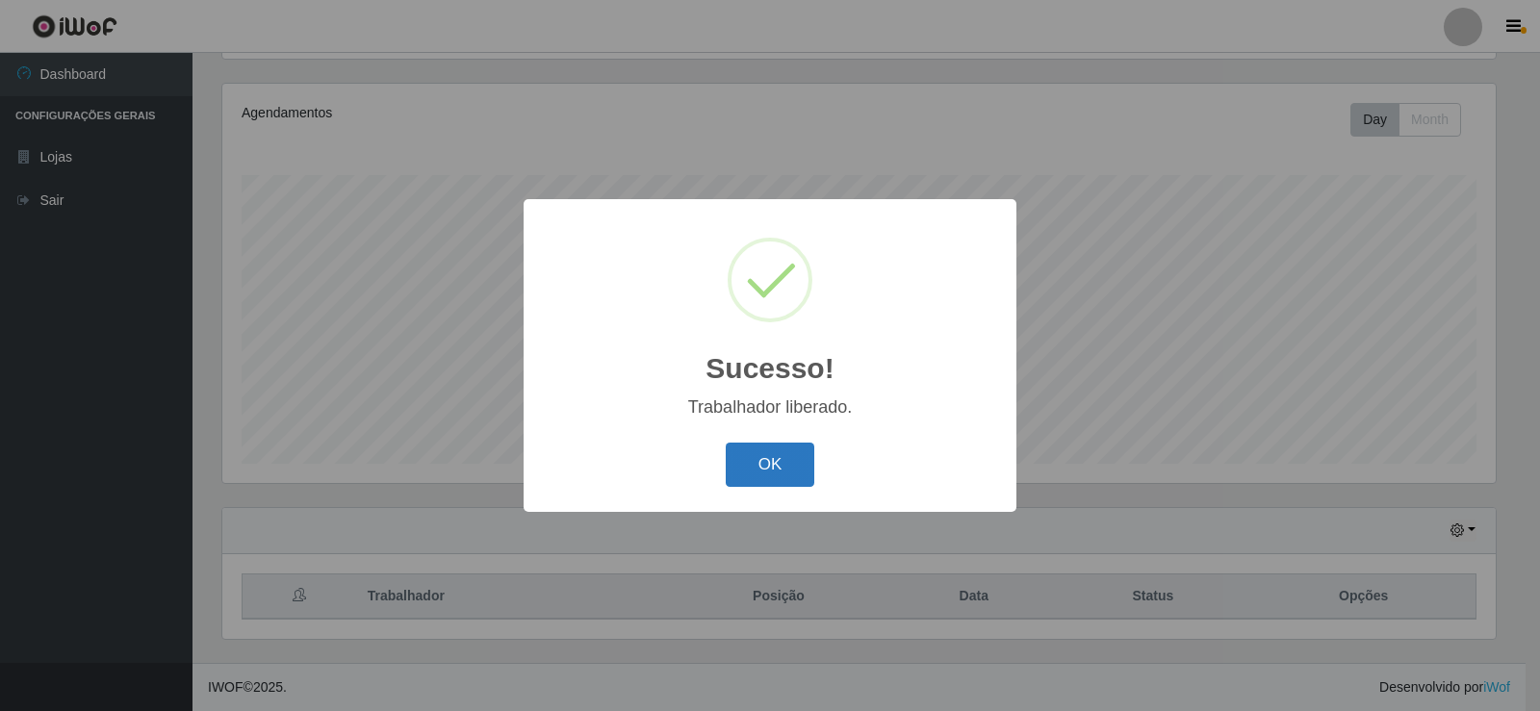
click at [773, 468] on button "OK" at bounding box center [771, 465] width 90 height 45
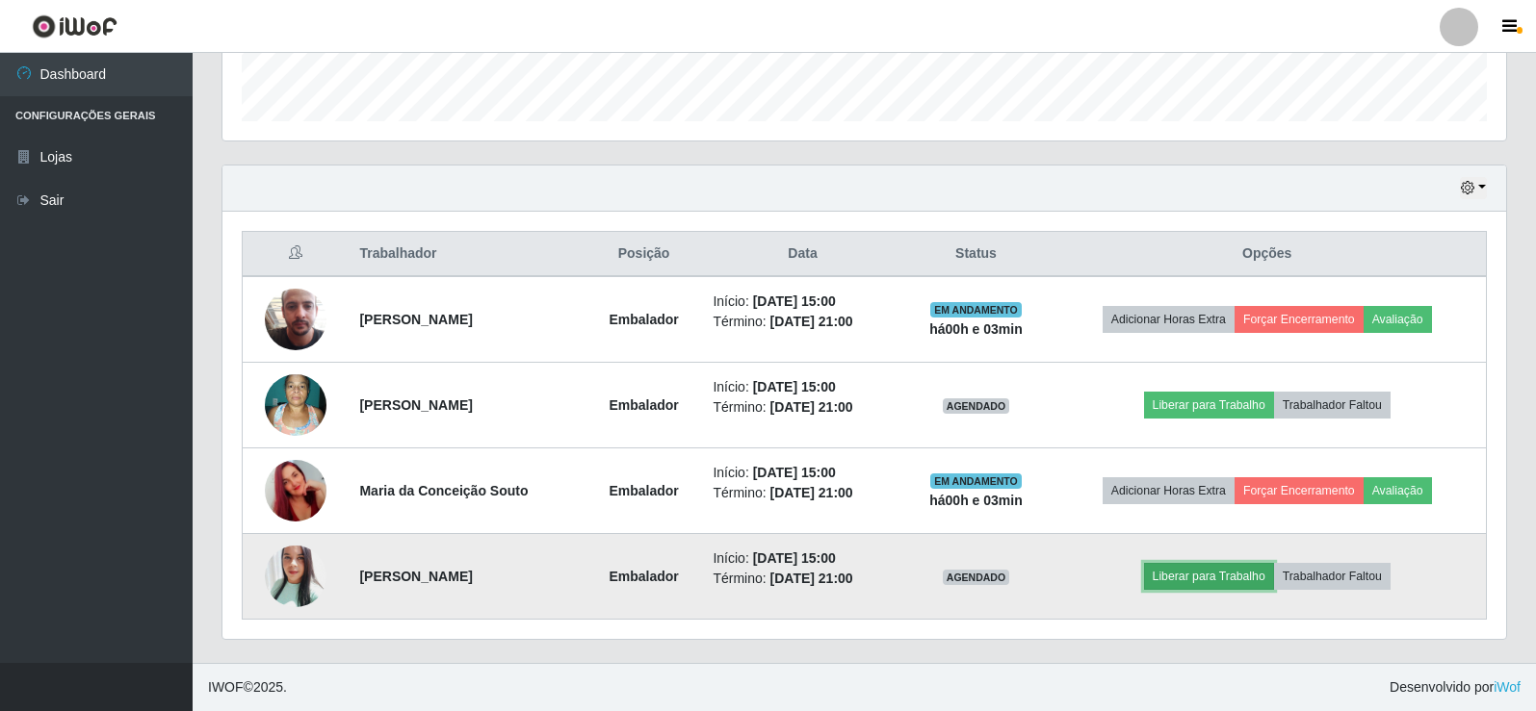
click at [1221, 582] on button "Liberar para Trabalho" at bounding box center [1209, 576] width 130 height 27
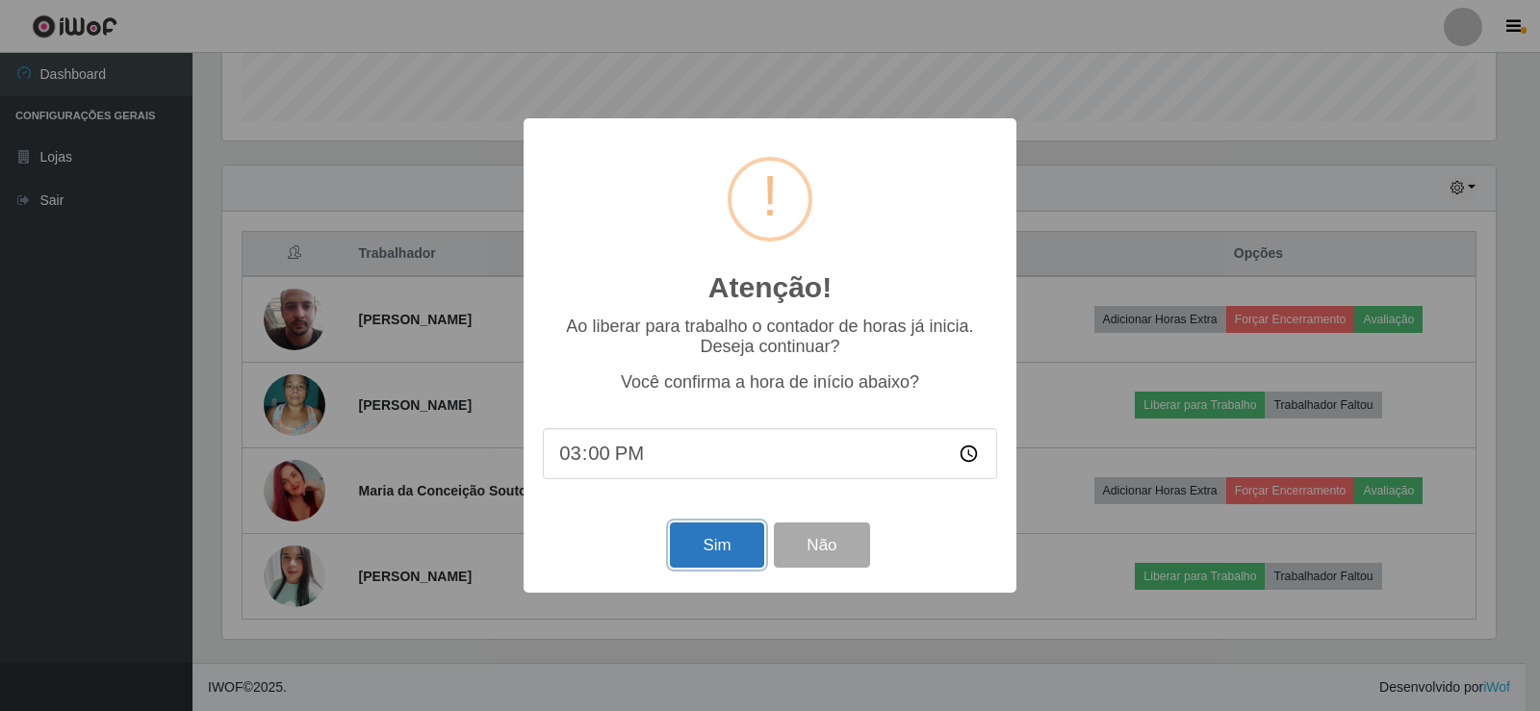
click at [711, 562] on button "Sim" at bounding box center [716, 545] width 93 height 45
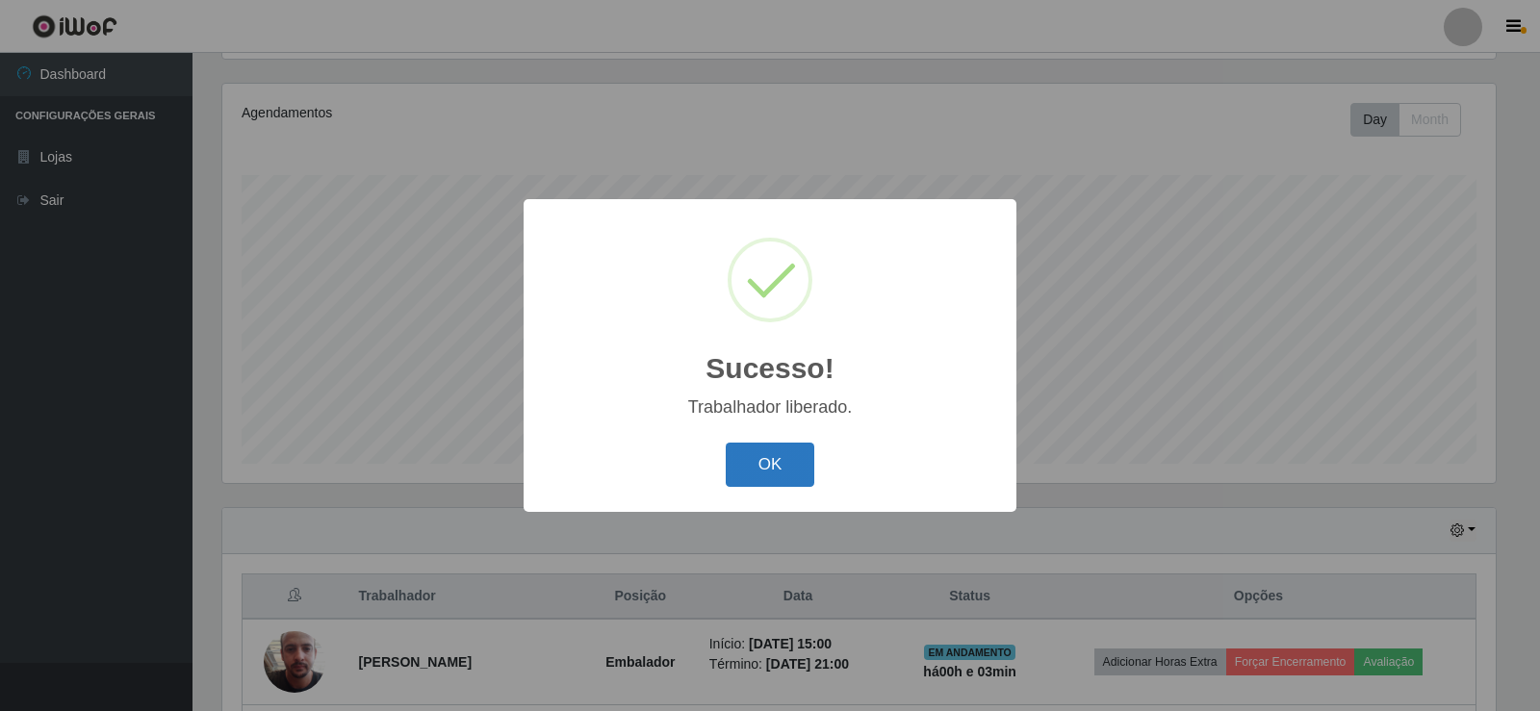
click at [794, 467] on button "OK" at bounding box center [771, 465] width 90 height 45
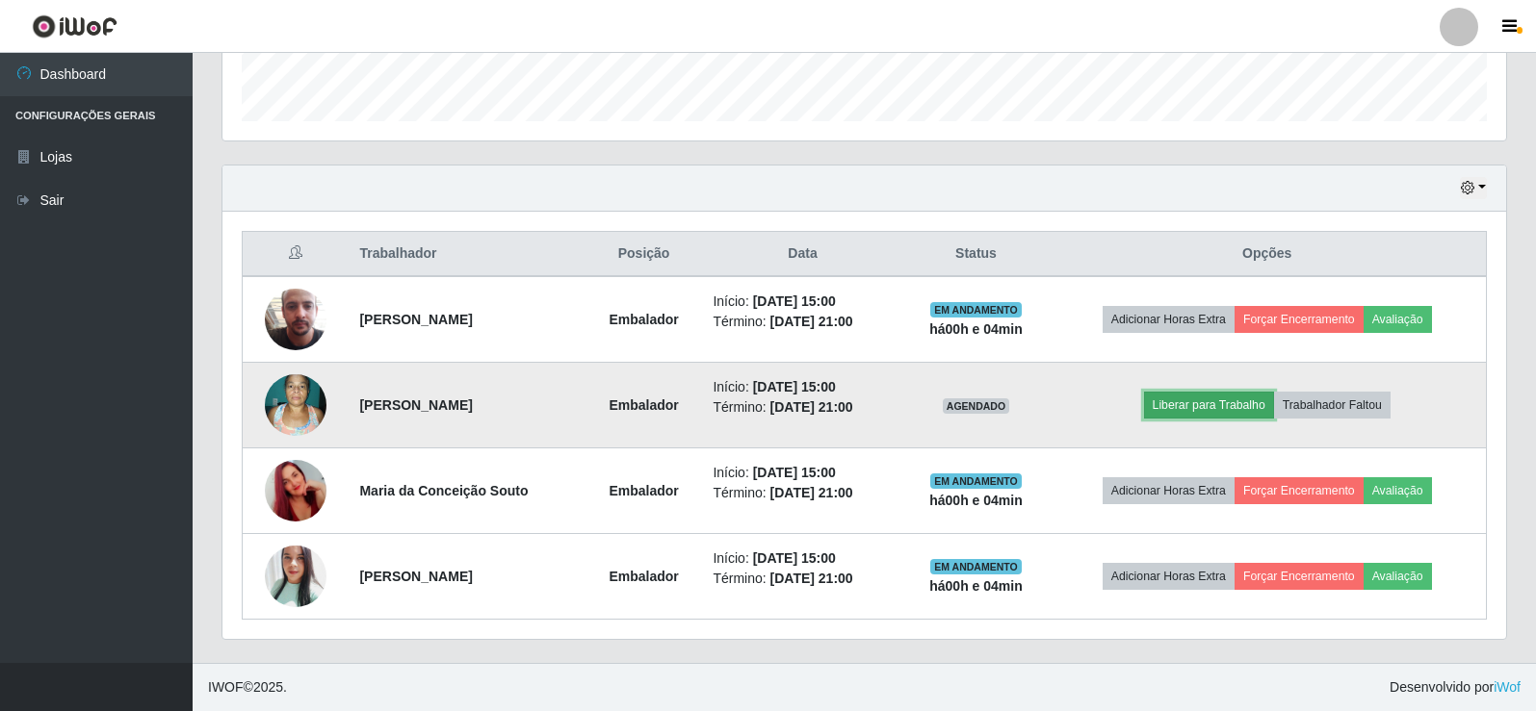
click at [1233, 410] on button "Liberar para Trabalho" at bounding box center [1209, 405] width 130 height 27
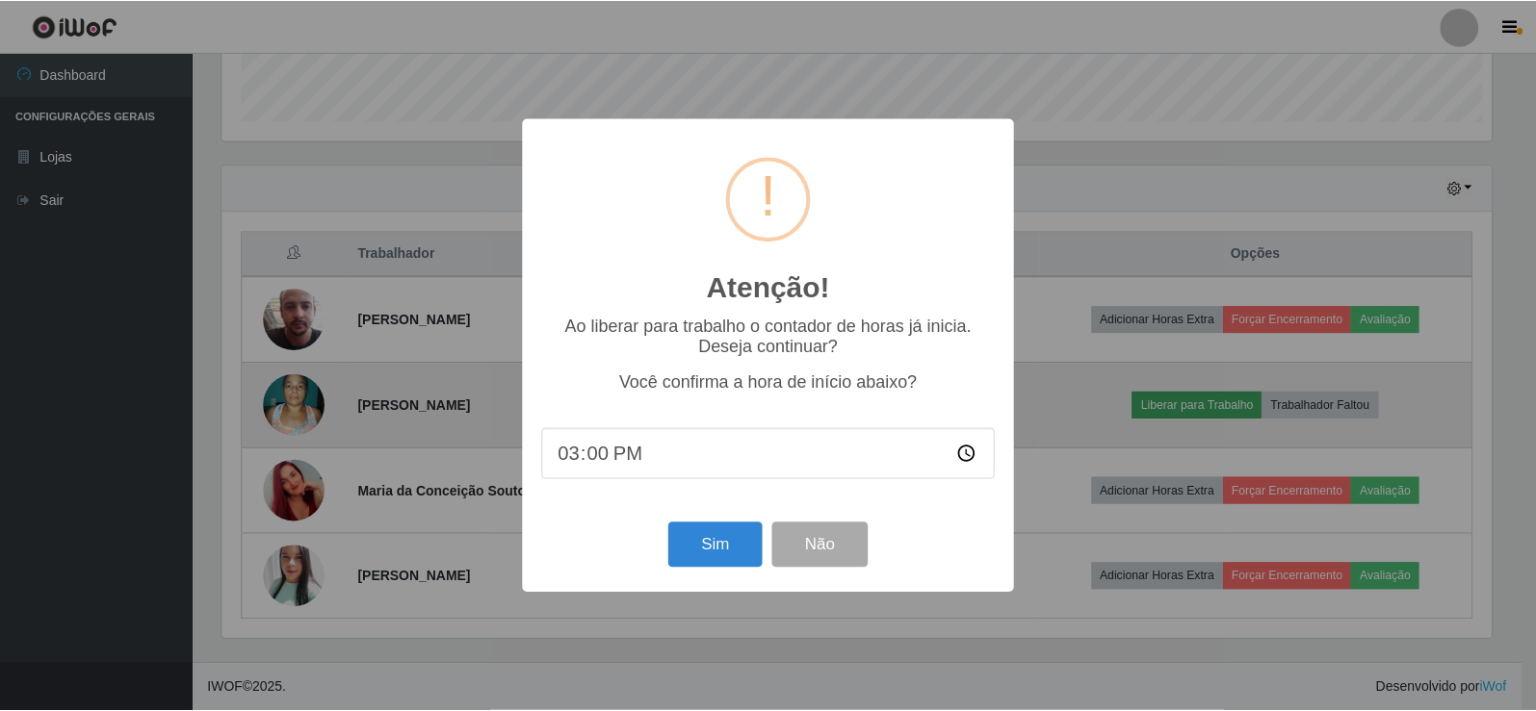
scroll to position [400, 1274]
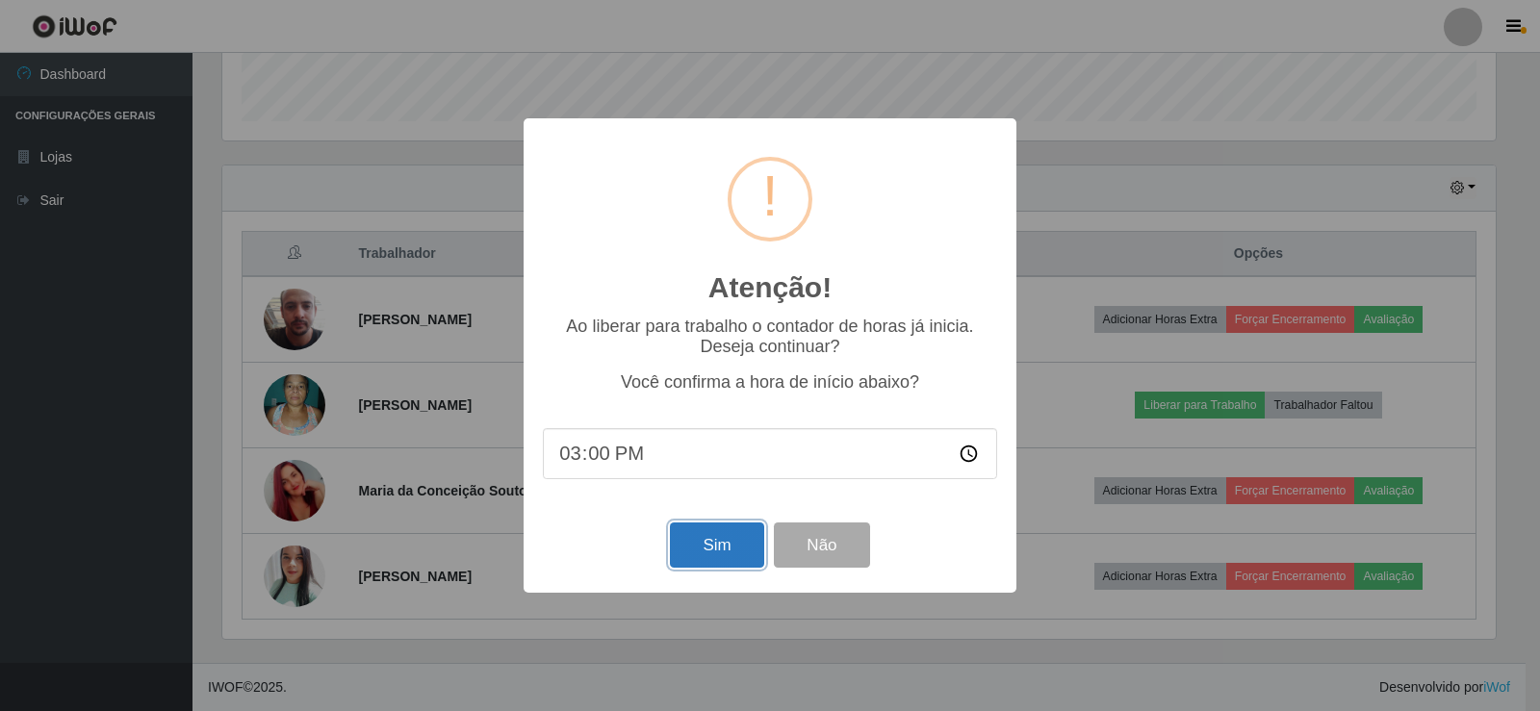
click at [716, 543] on button "Sim" at bounding box center [716, 545] width 93 height 45
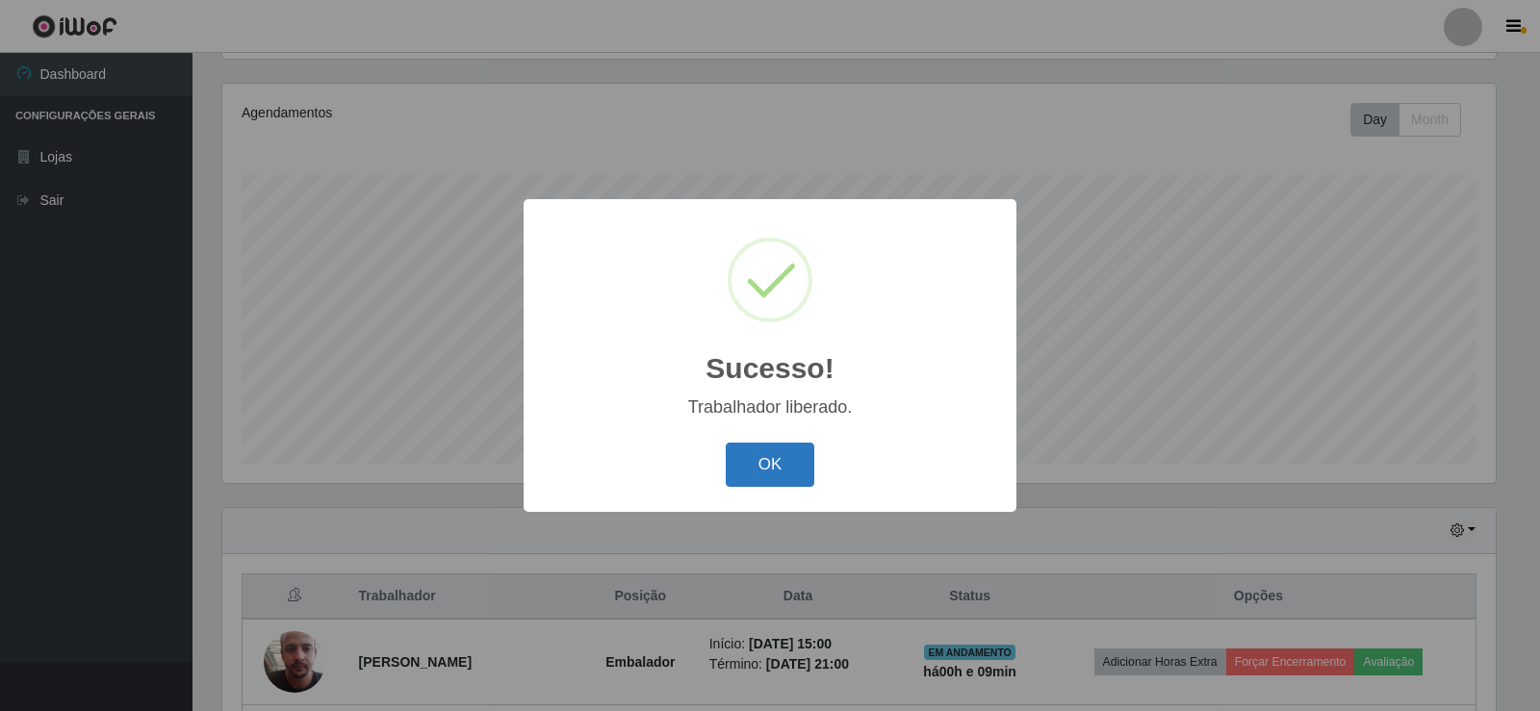
click at [778, 460] on button "OK" at bounding box center [771, 465] width 90 height 45
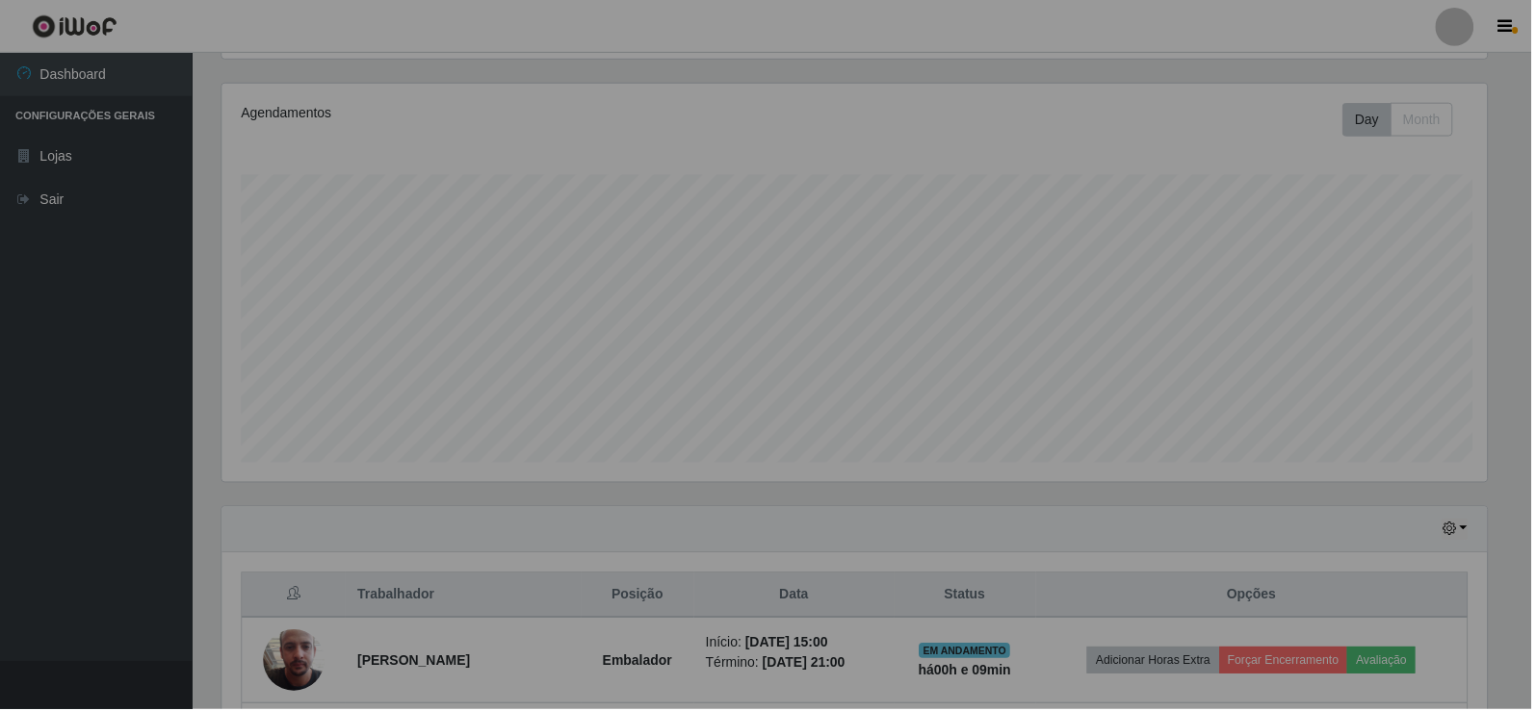
scroll to position [400, 1283]
